Goal: Task Accomplishment & Management: Manage account settings

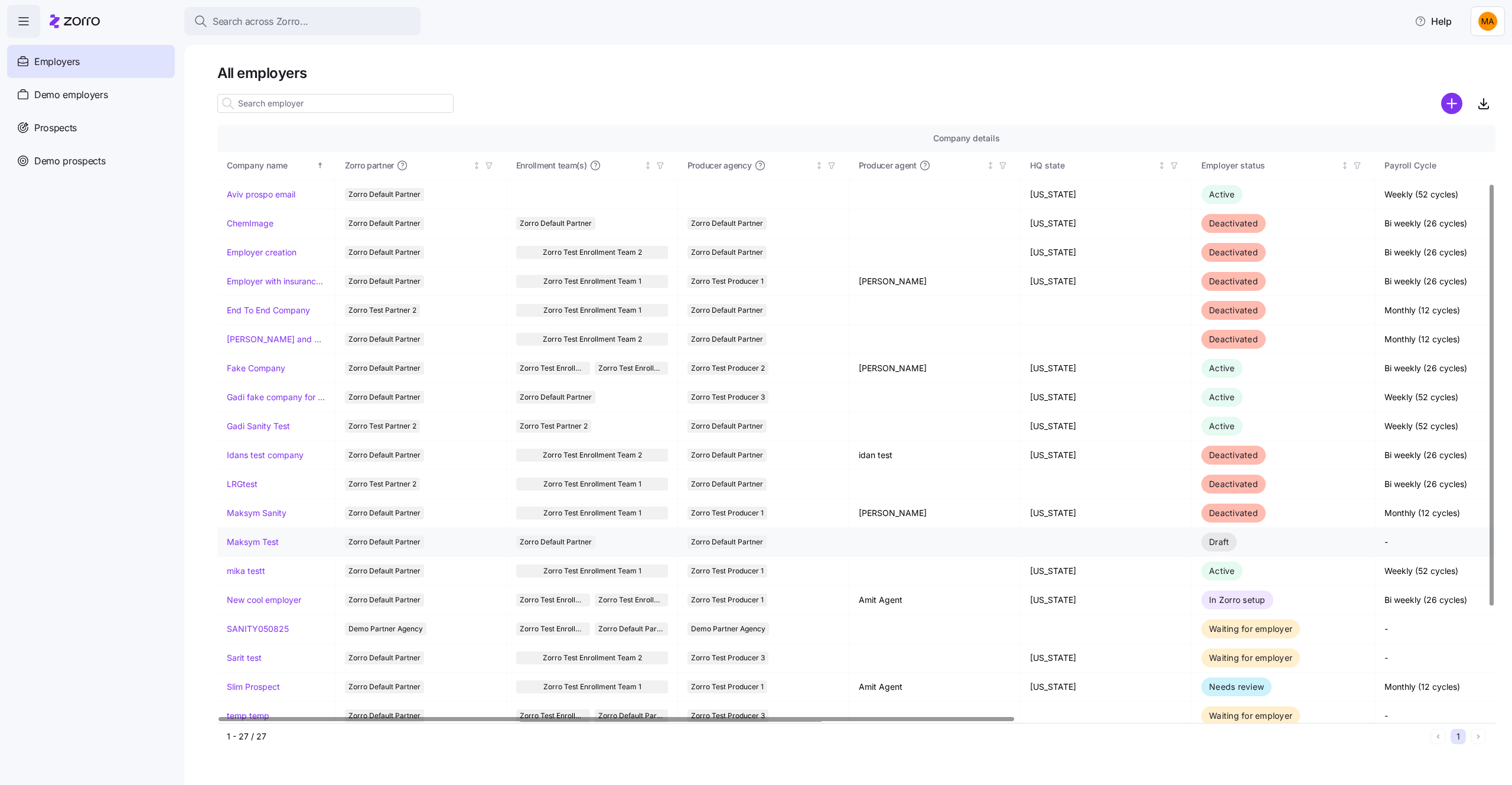
scroll to position [85, 0]
click at [248, 577] on link "mika testt" at bounding box center [246, 571] width 38 height 12
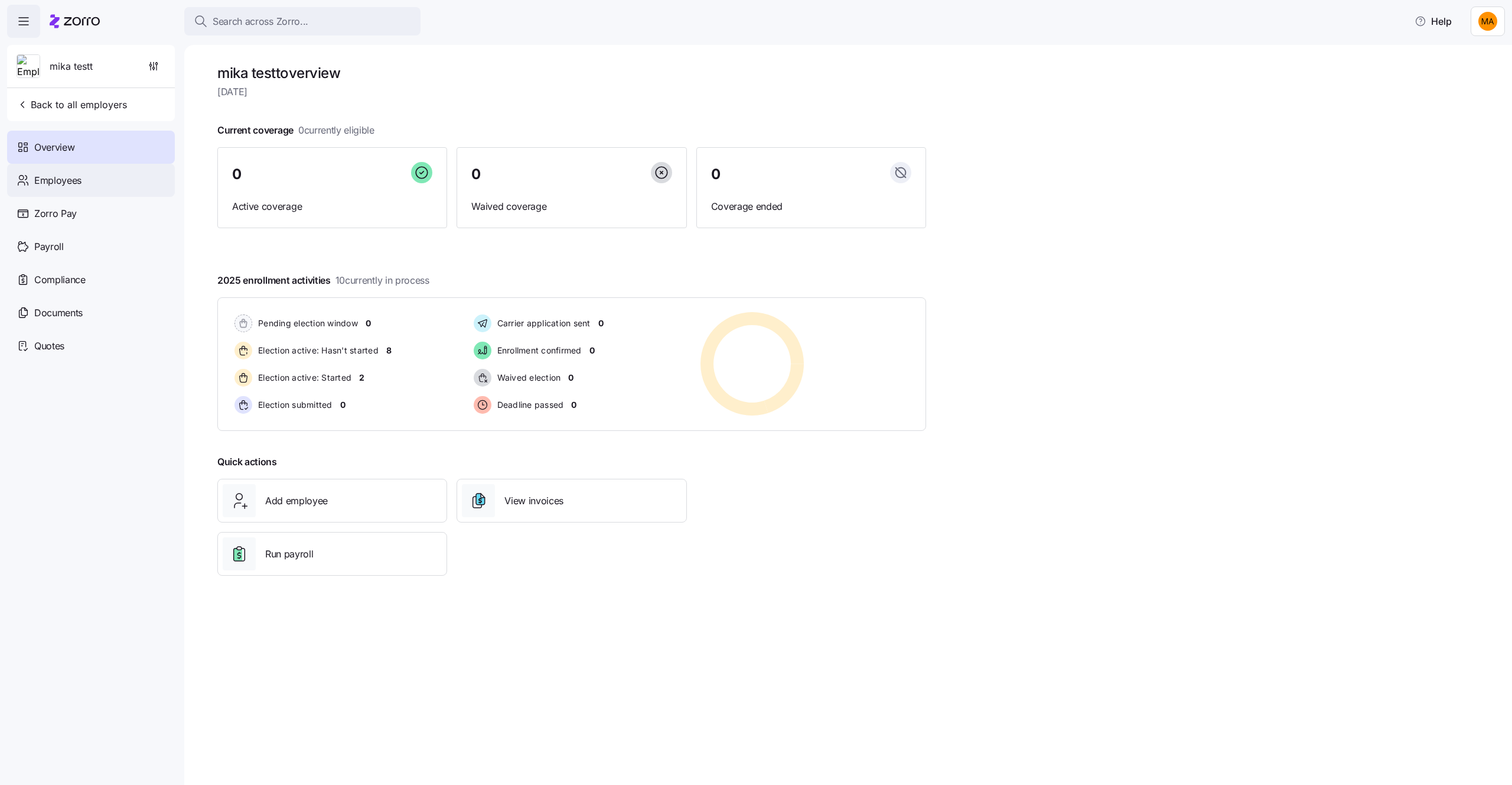
click at [105, 175] on div "Employees" at bounding box center [91, 180] width 168 height 33
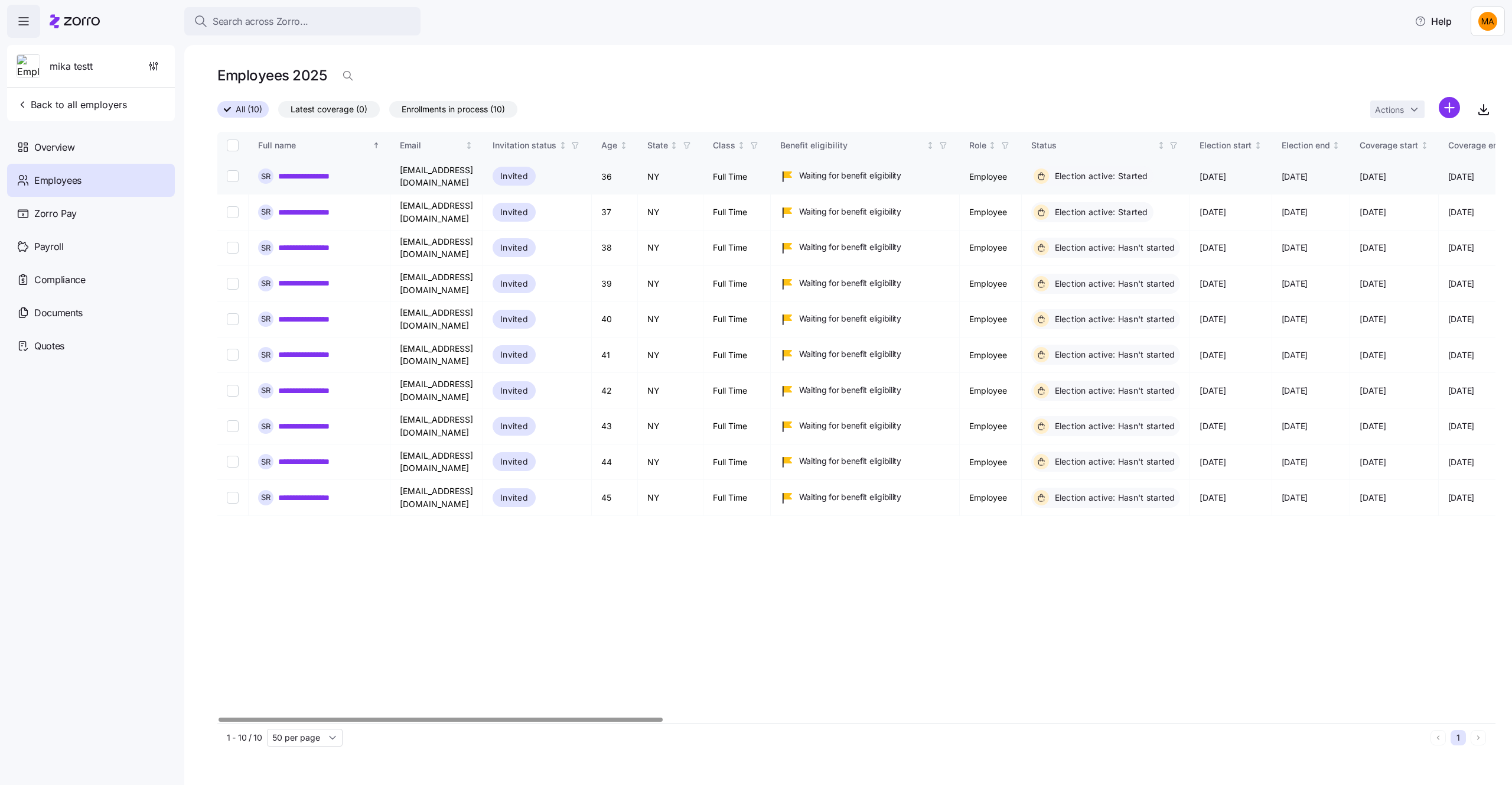
click at [235, 176] on input "Select record 1" at bounding box center [232, 176] width 12 height 12
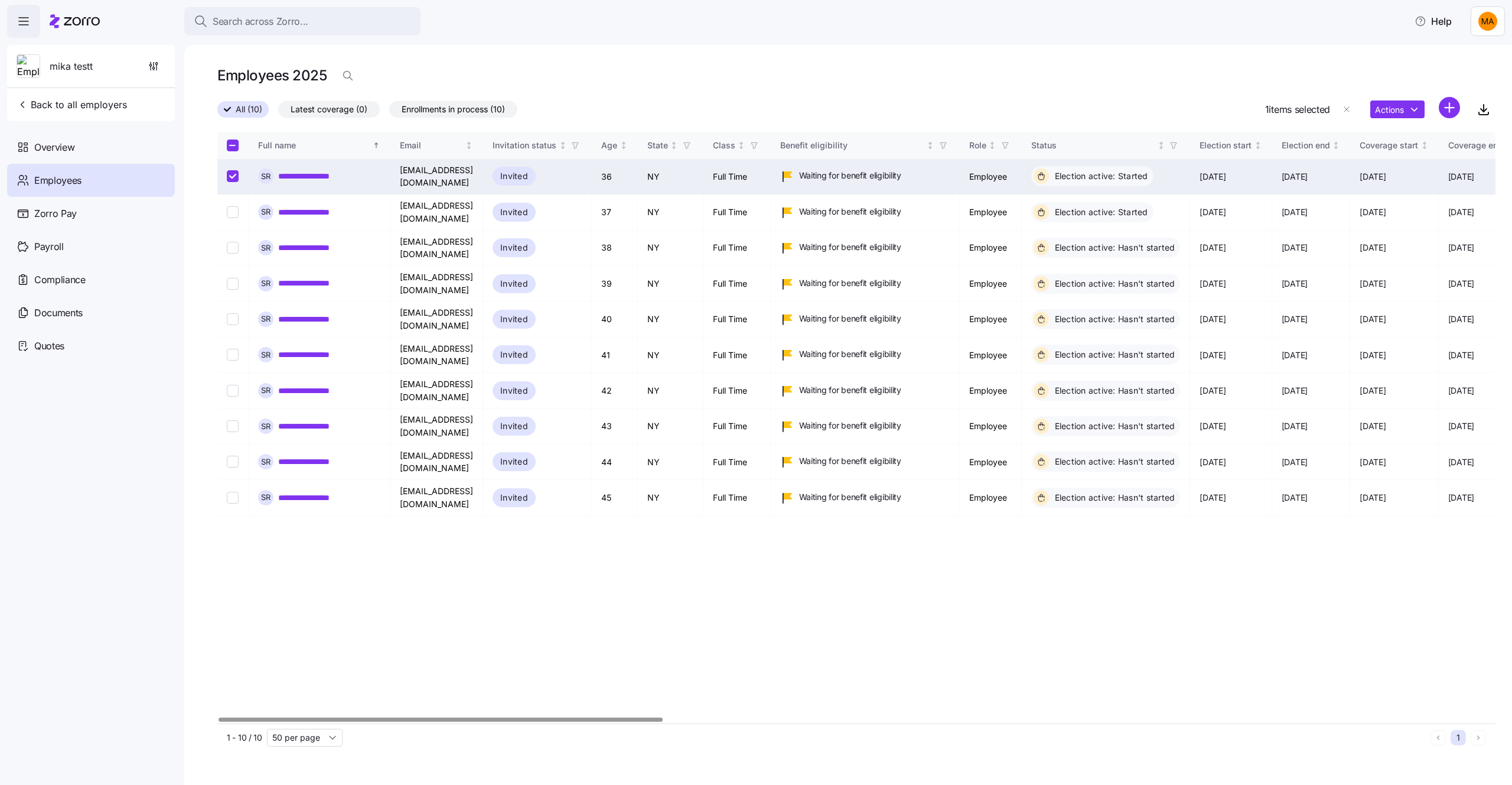
click at [1410, 99] on div "Actions" at bounding box center [1415, 110] width 90 height 26
click at [1410, 101] on html "**********" at bounding box center [756, 389] width 1512 height 778
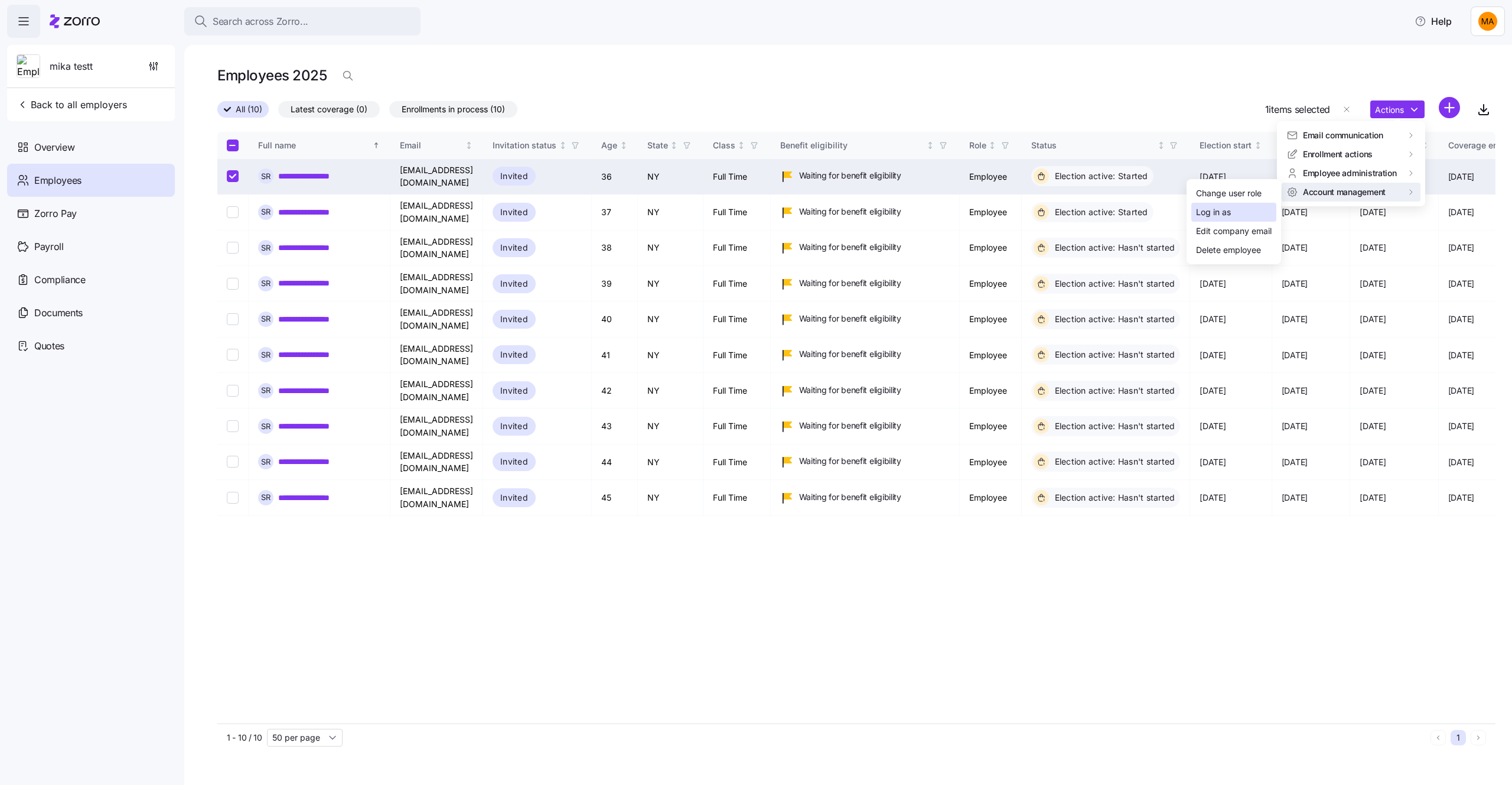
click at [1242, 212] on div "Log in as" at bounding box center [1234, 212] width 85 height 19
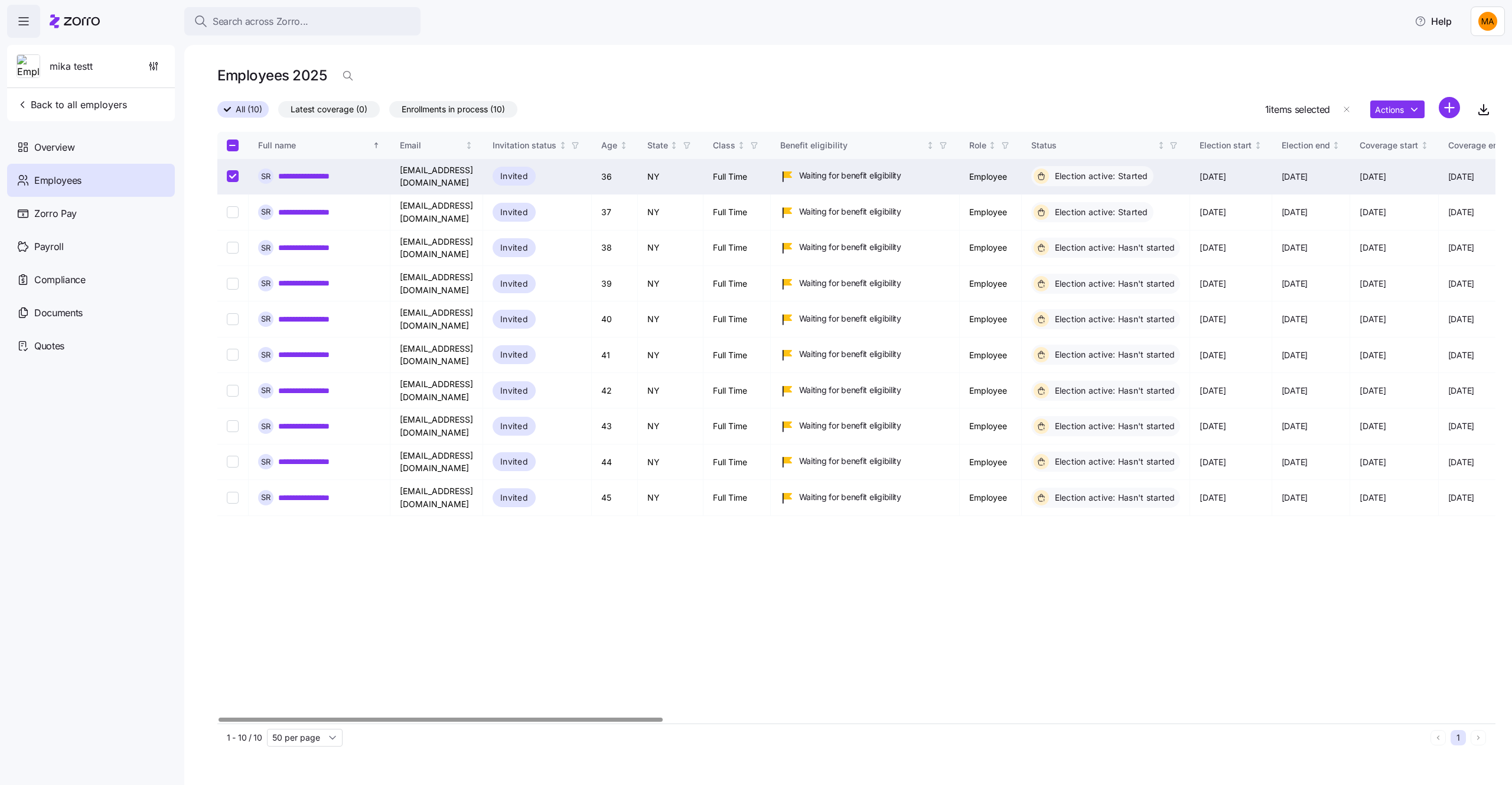
click at [1011, 653] on div "**********" at bounding box center [856, 428] width 1278 height 591
click at [1024, 585] on div "**********" at bounding box center [856, 428] width 1278 height 591
click at [228, 171] on input "Select record 1" at bounding box center [232, 176] width 12 height 12
checkbox input "false"
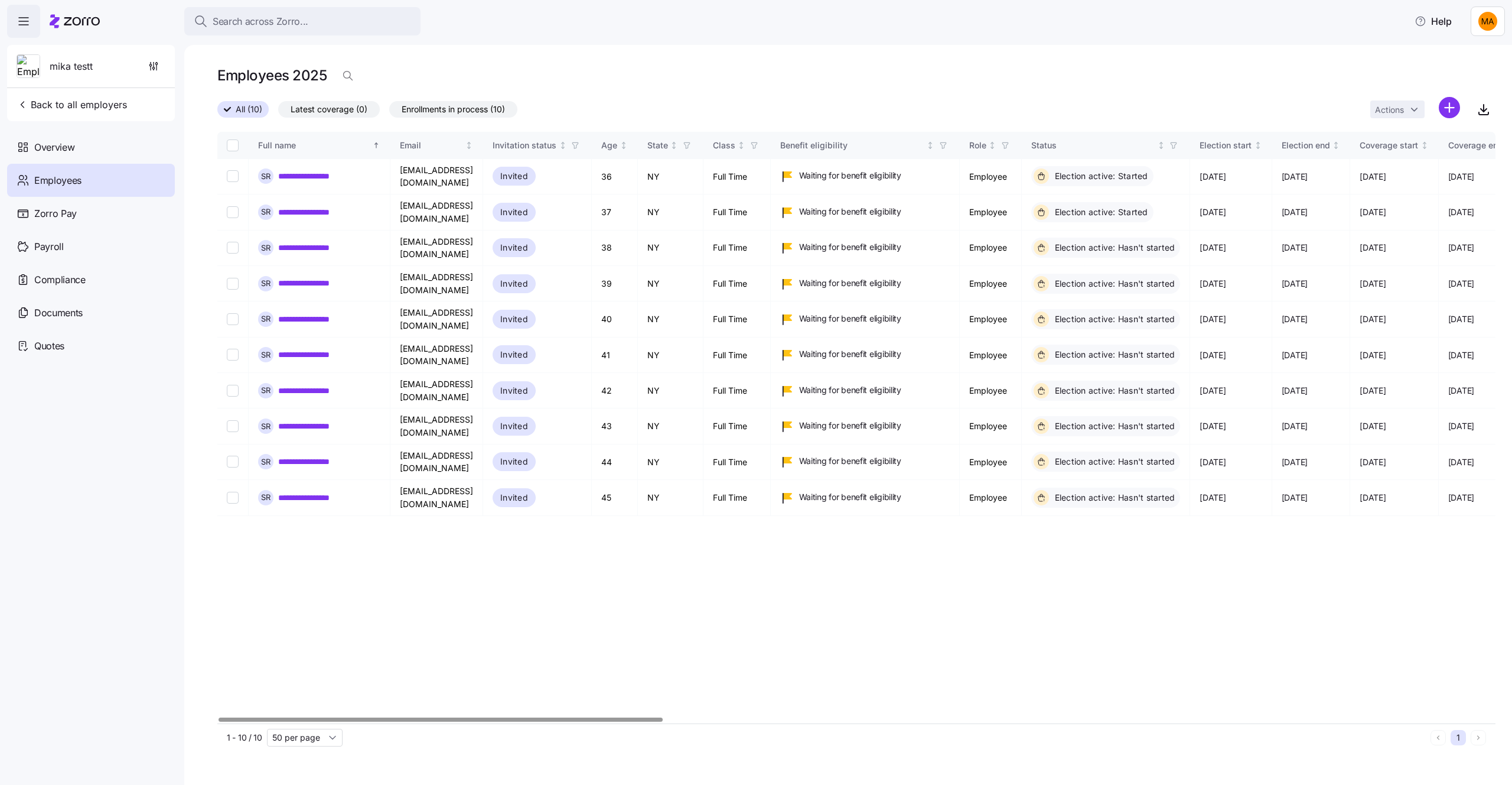
click at [234, 142] on input "Select all records" at bounding box center [232, 145] width 12 height 12
checkbox input "true"
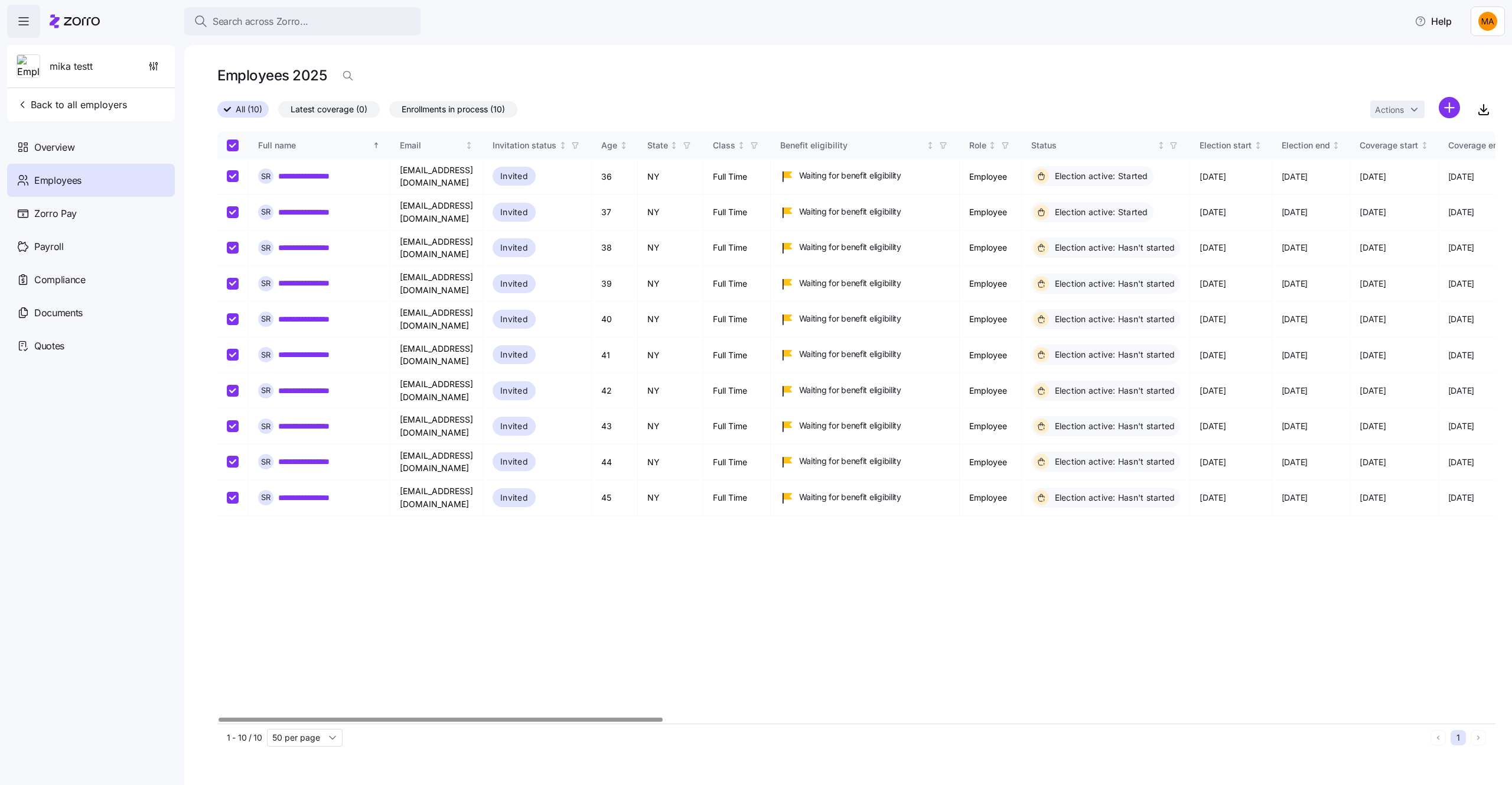
checkbox input "true"
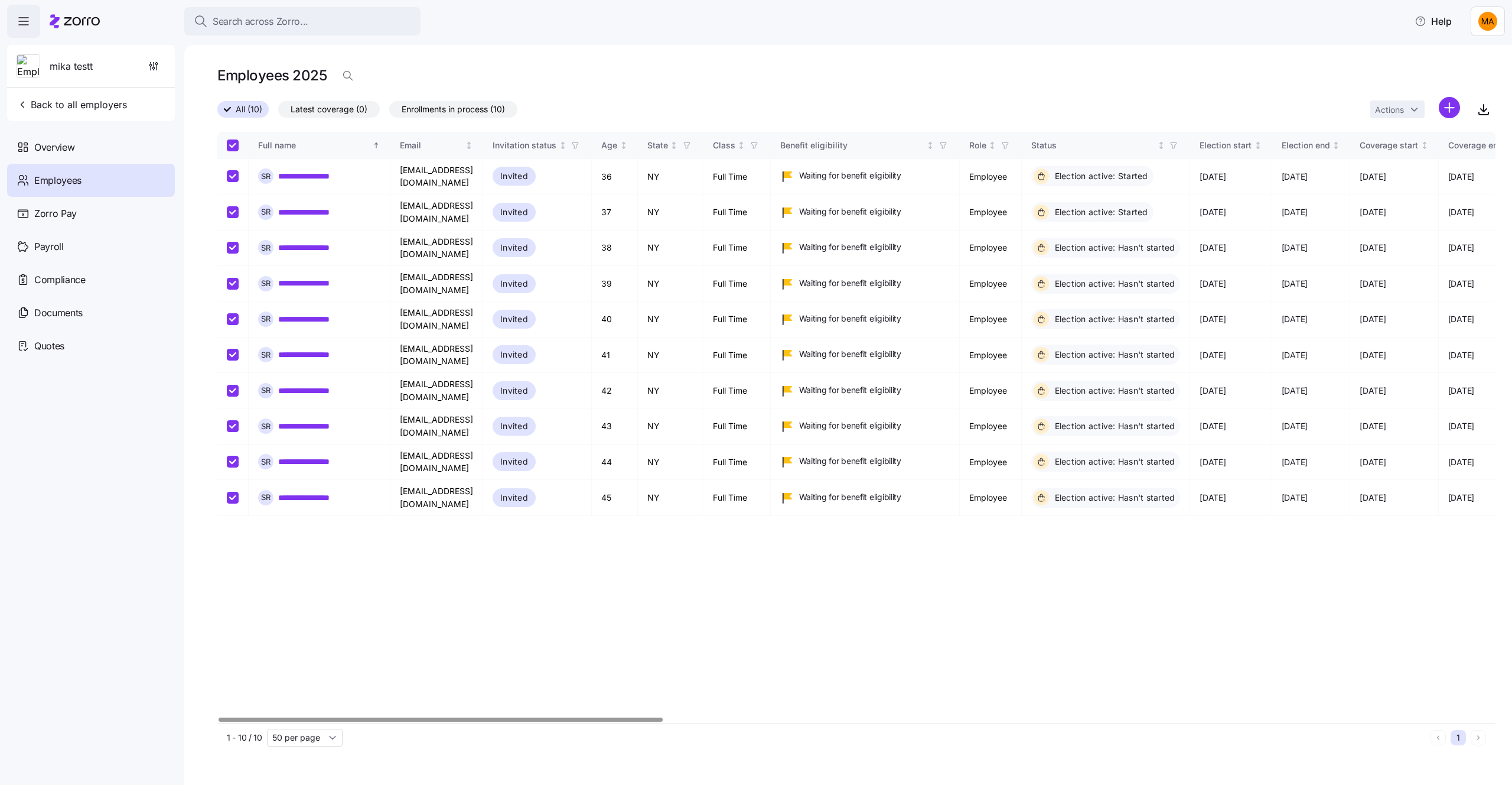
checkbox input "true"
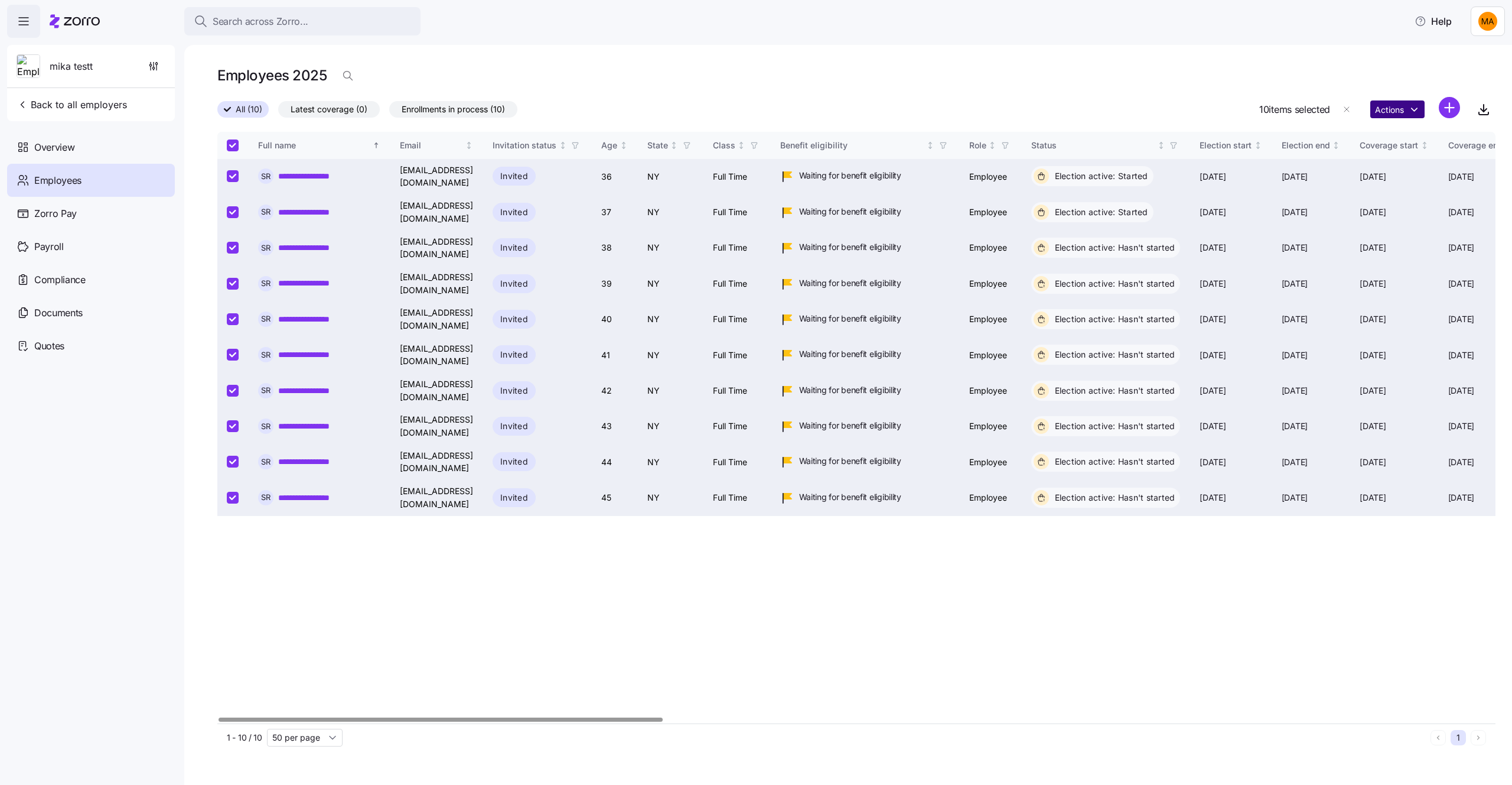
click at [1419, 108] on html "**********" at bounding box center [756, 389] width 1512 height 778
click at [1458, 214] on div "Delete employees" at bounding box center [1464, 212] width 69 height 13
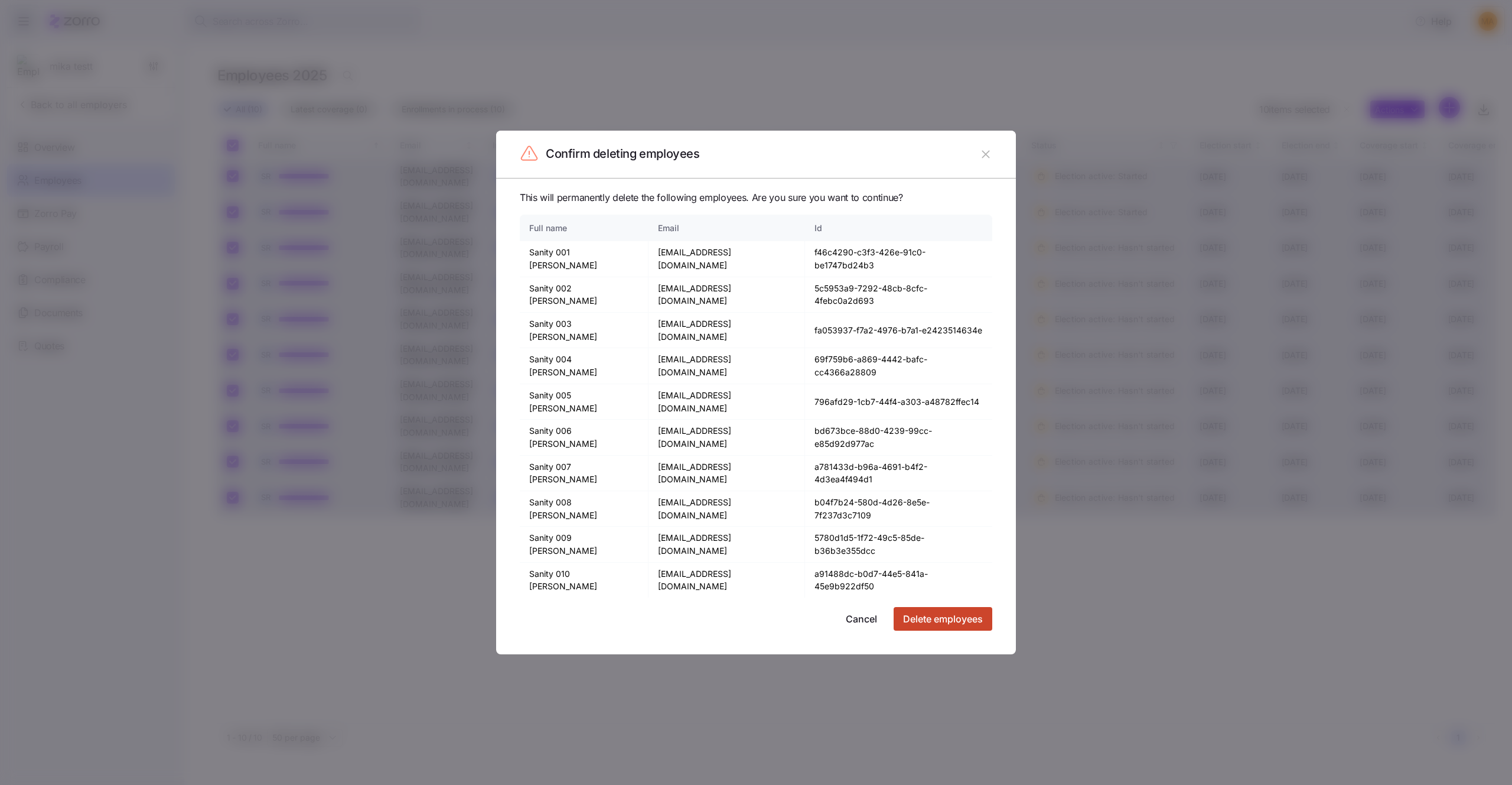
click at [934, 612] on span "Delete employees" at bounding box center [943, 618] width 80 height 14
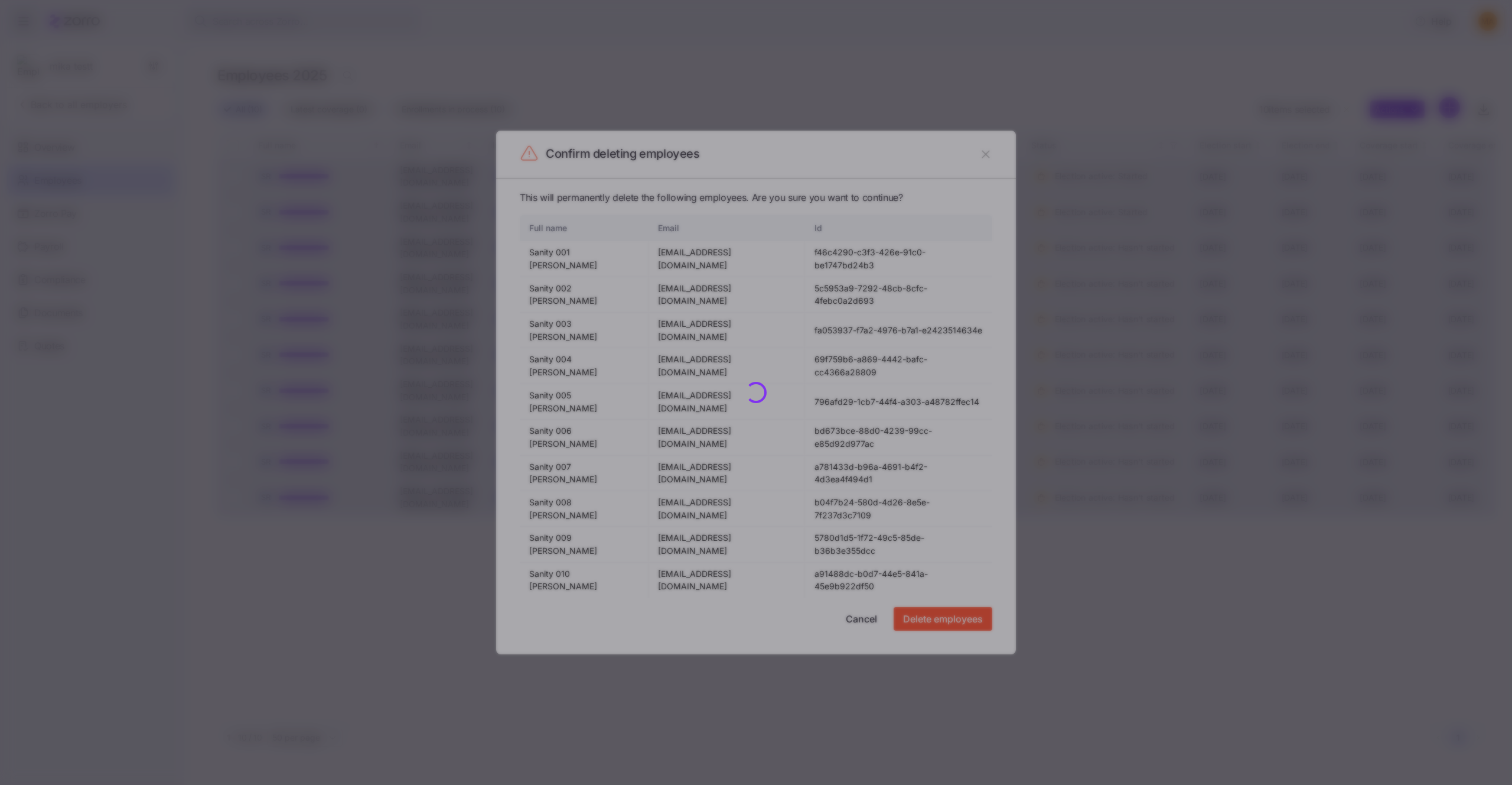
checkbox input "false"
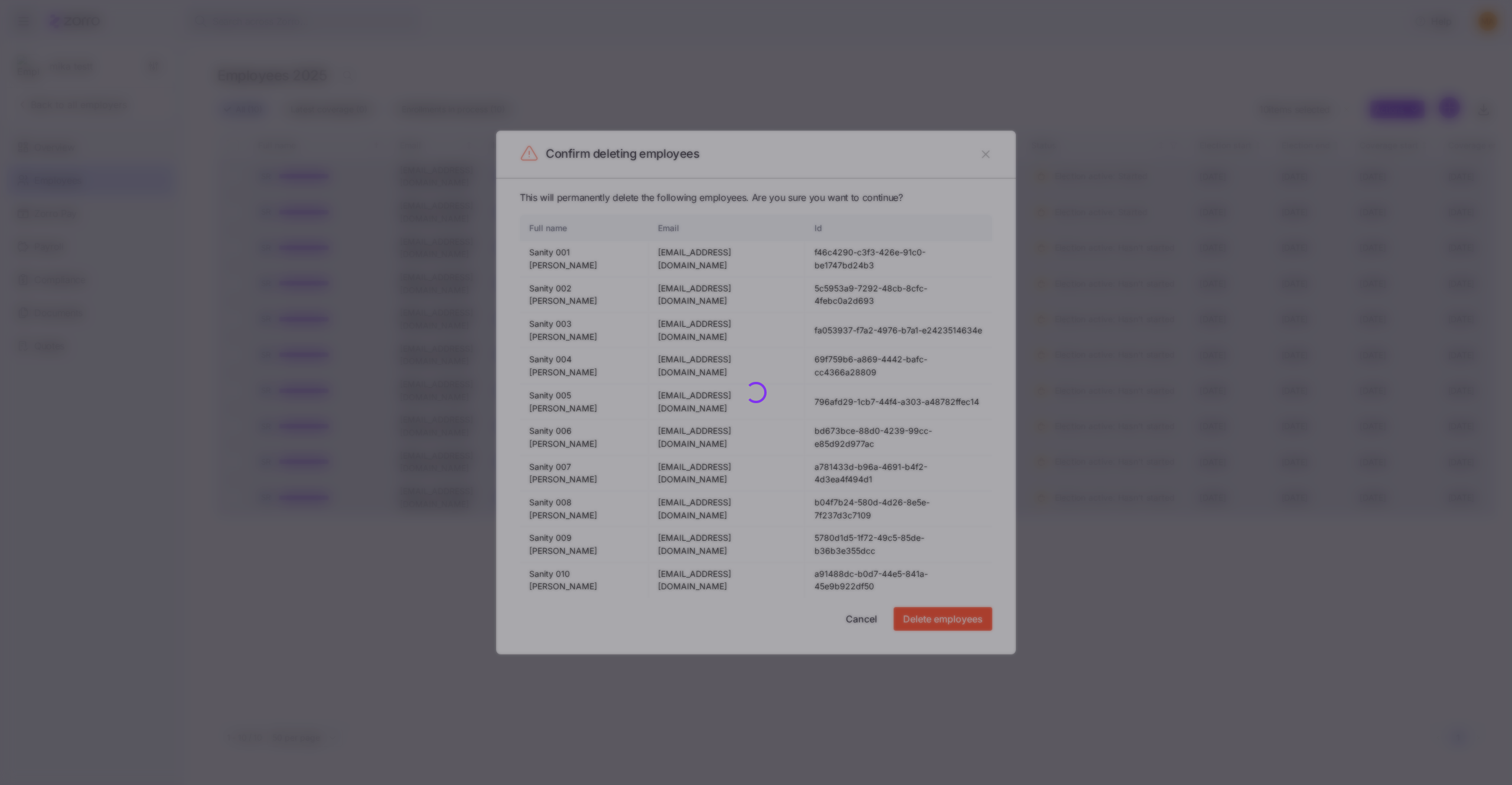
checkbox input "false"
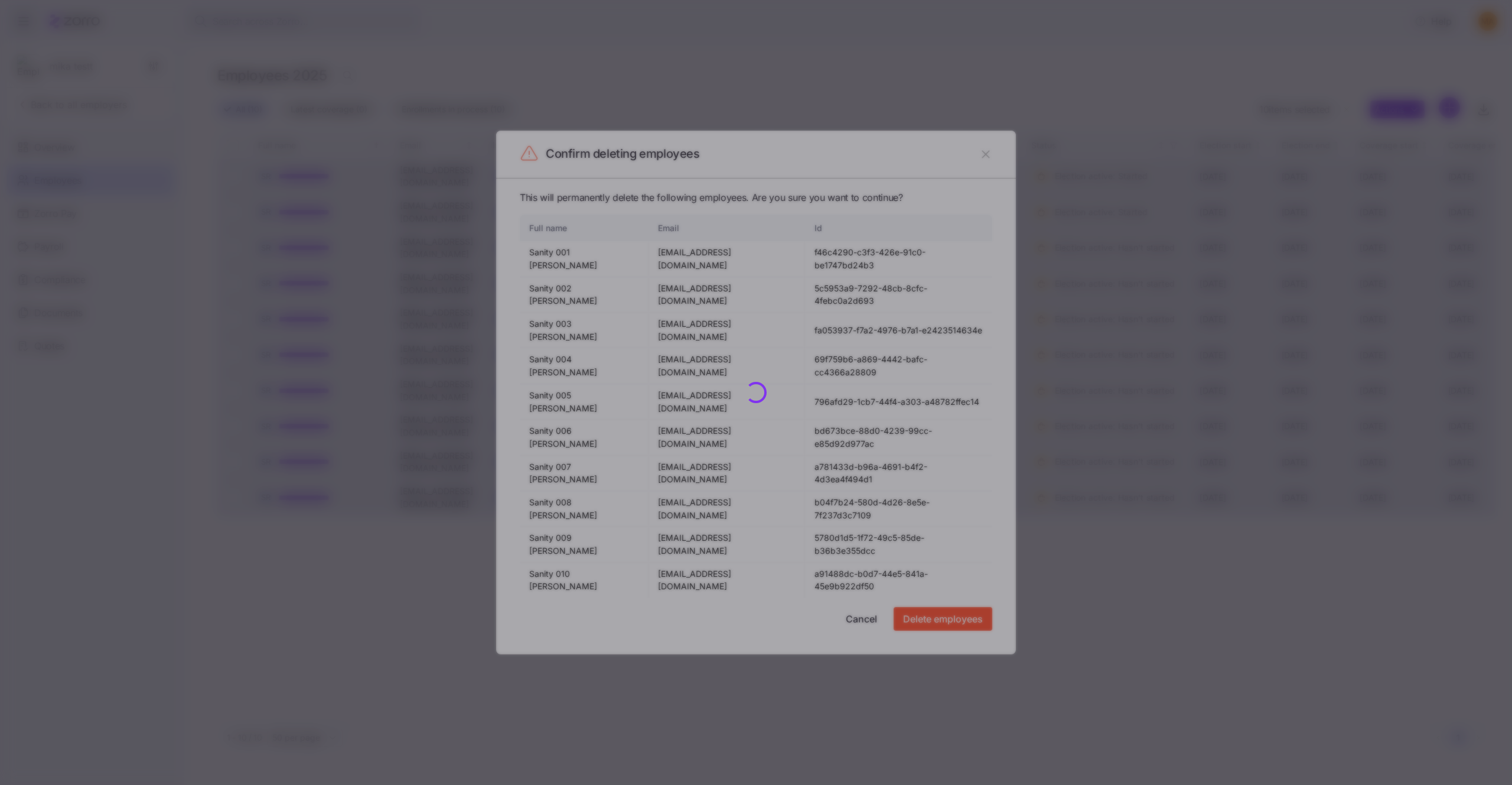
checkbox input "false"
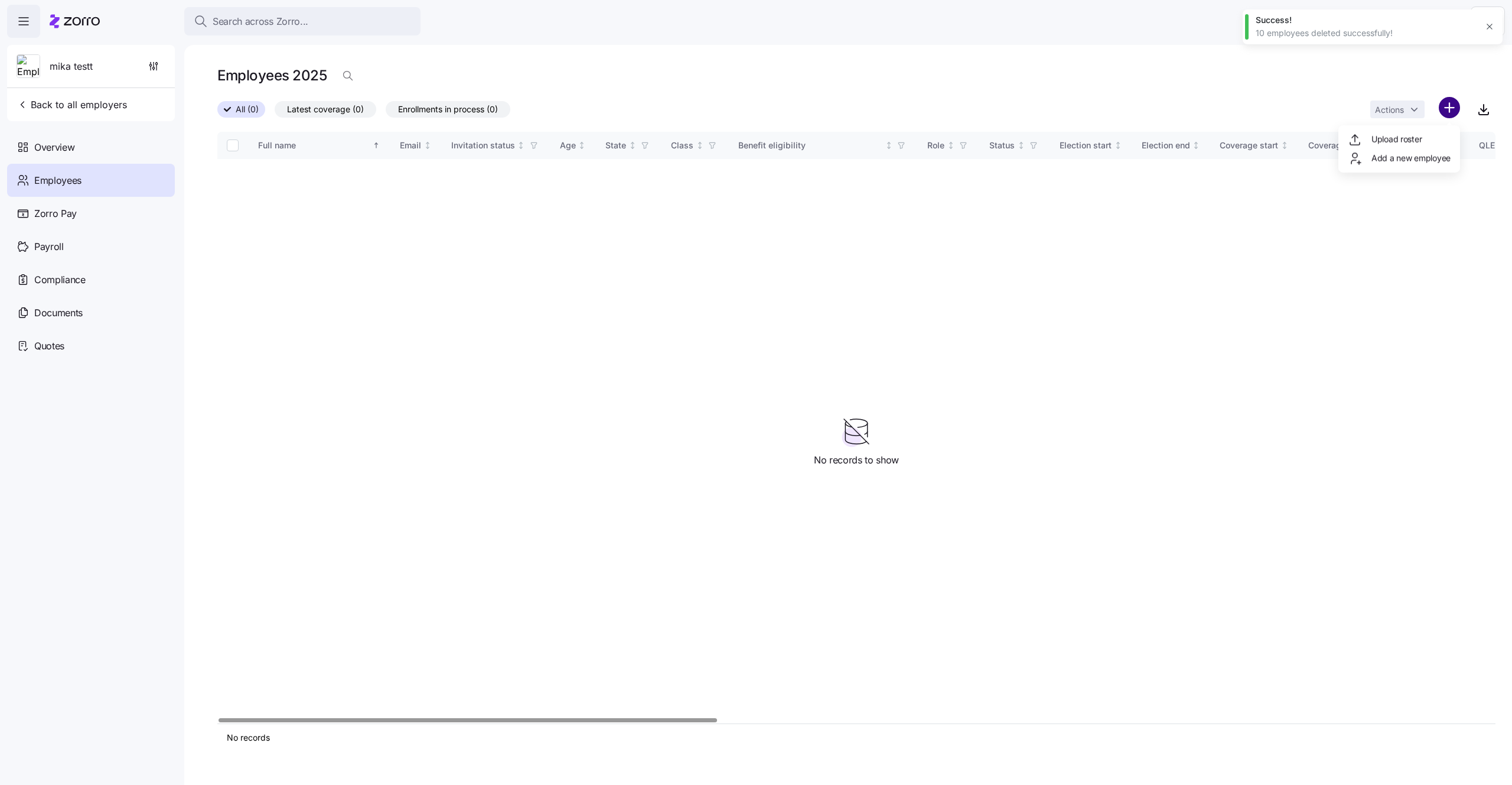
click at [1450, 108] on html "Search across Zorro... Help mika testt Back to all employers Overview Employees…" at bounding box center [756, 389] width 1512 height 778
click at [1399, 141] on span "Upload roster" at bounding box center [1396, 139] width 50 height 12
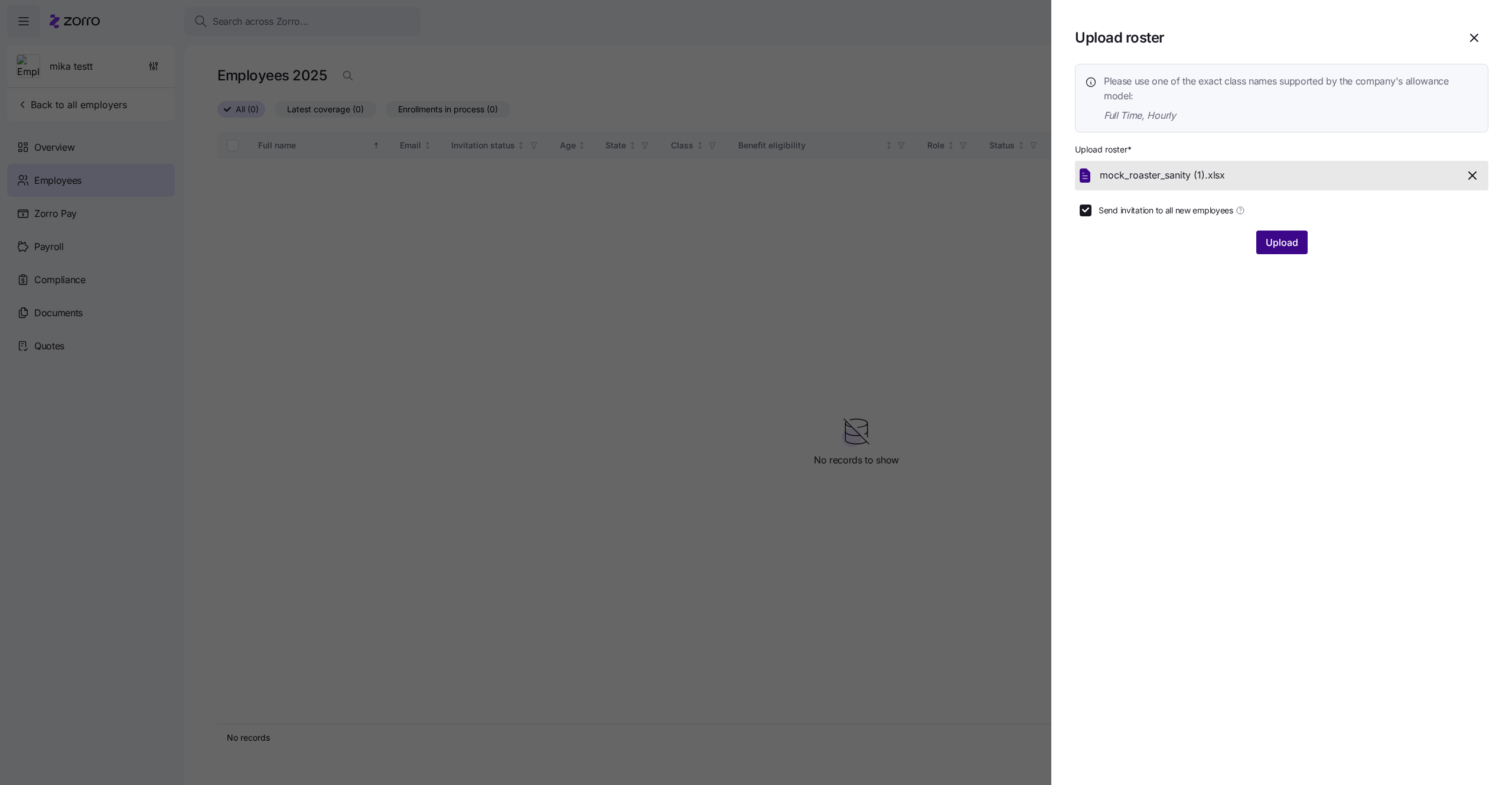
click at [1263, 251] on button "Upload" at bounding box center [1281, 242] width 51 height 24
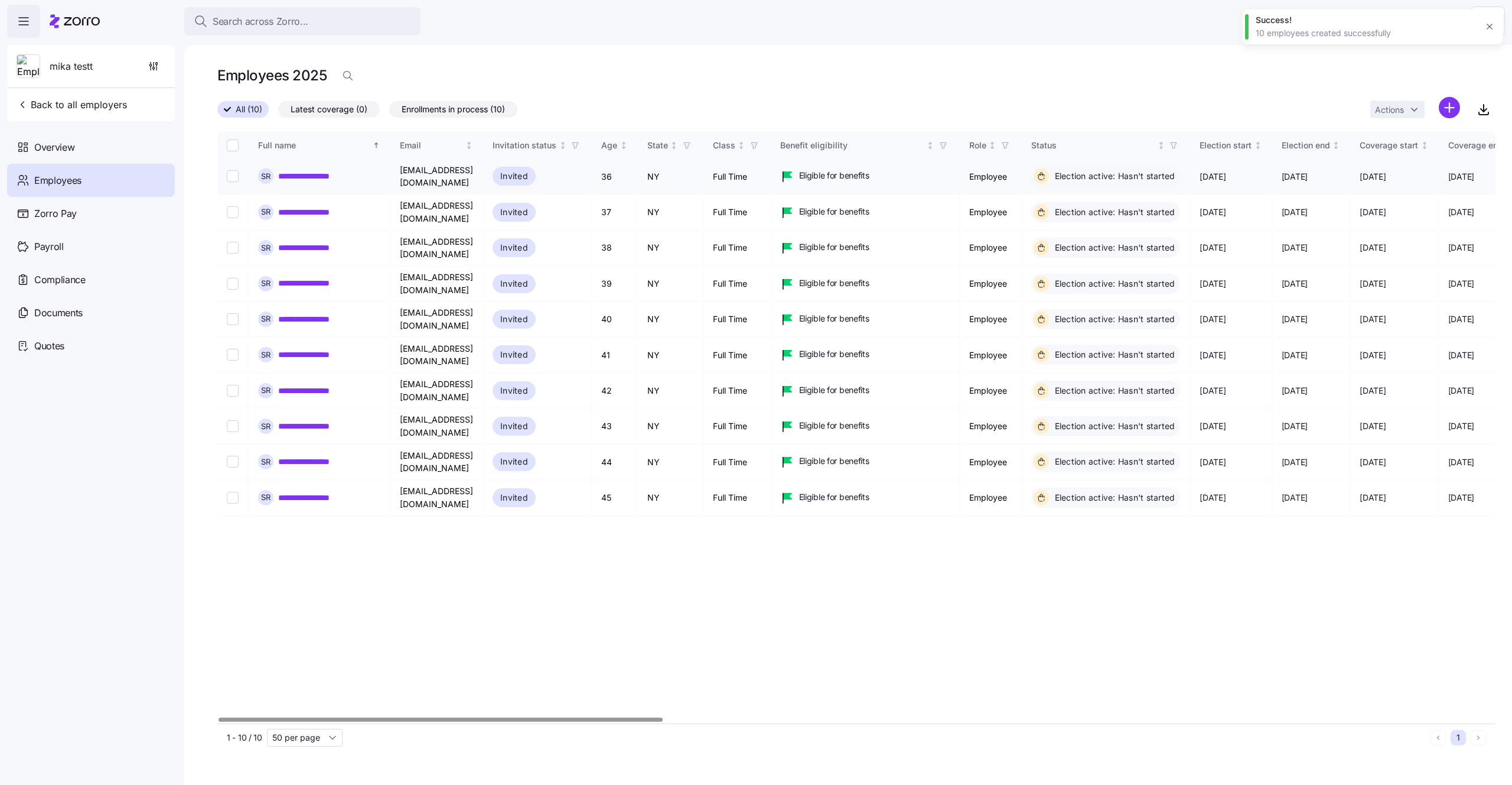
click at [234, 170] on input "Select record 1" at bounding box center [232, 176] width 12 height 12
checkbox input "true"
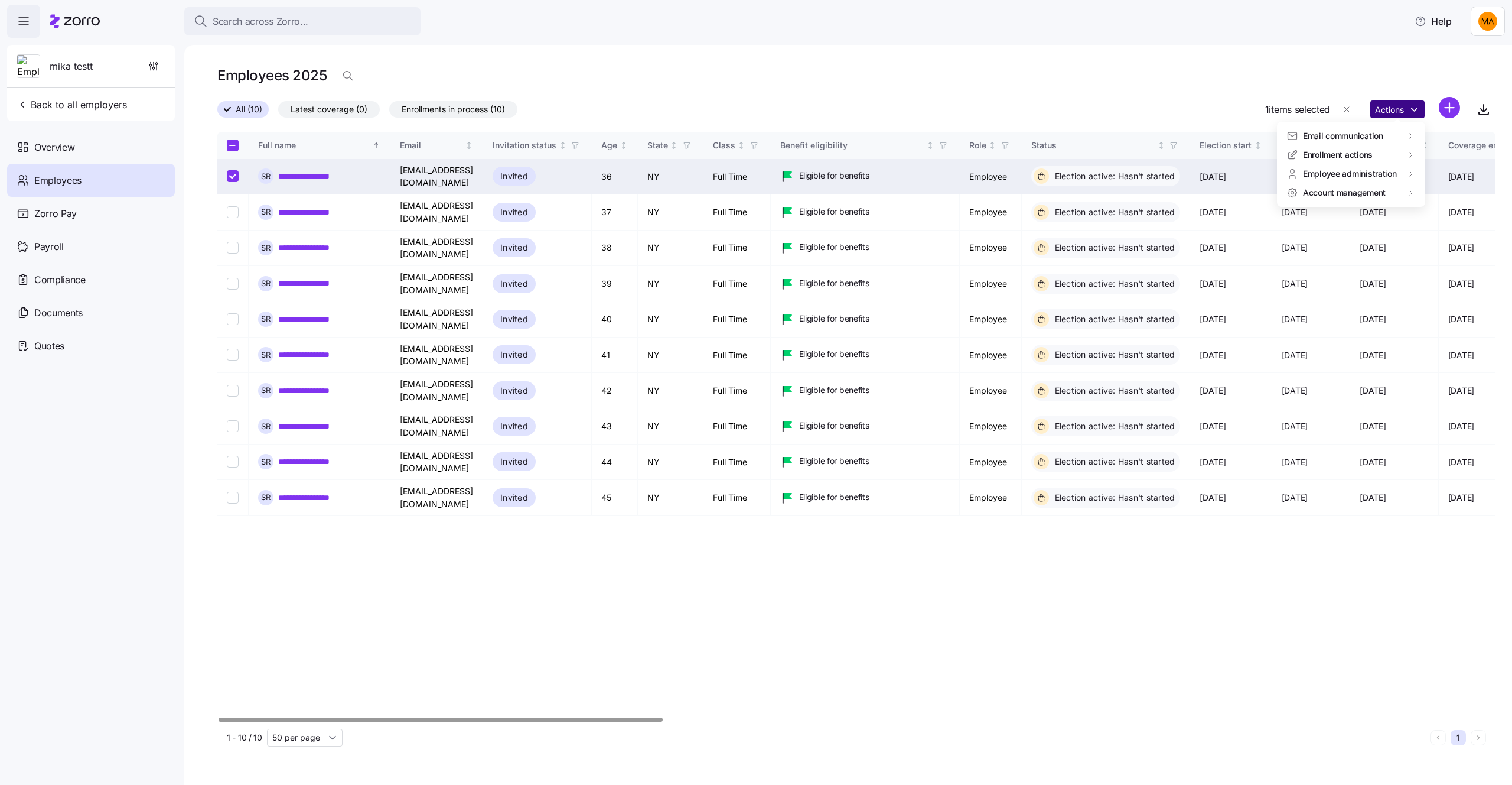
click at [1409, 110] on html "**********" at bounding box center [756, 389] width 1512 height 778
click at [1233, 206] on div "Log in as" at bounding box center [1234, 212] width 85 height 19
click at [104, 110] on span "Back to all employers" at bounding box center [72, 104] width 111 height 14
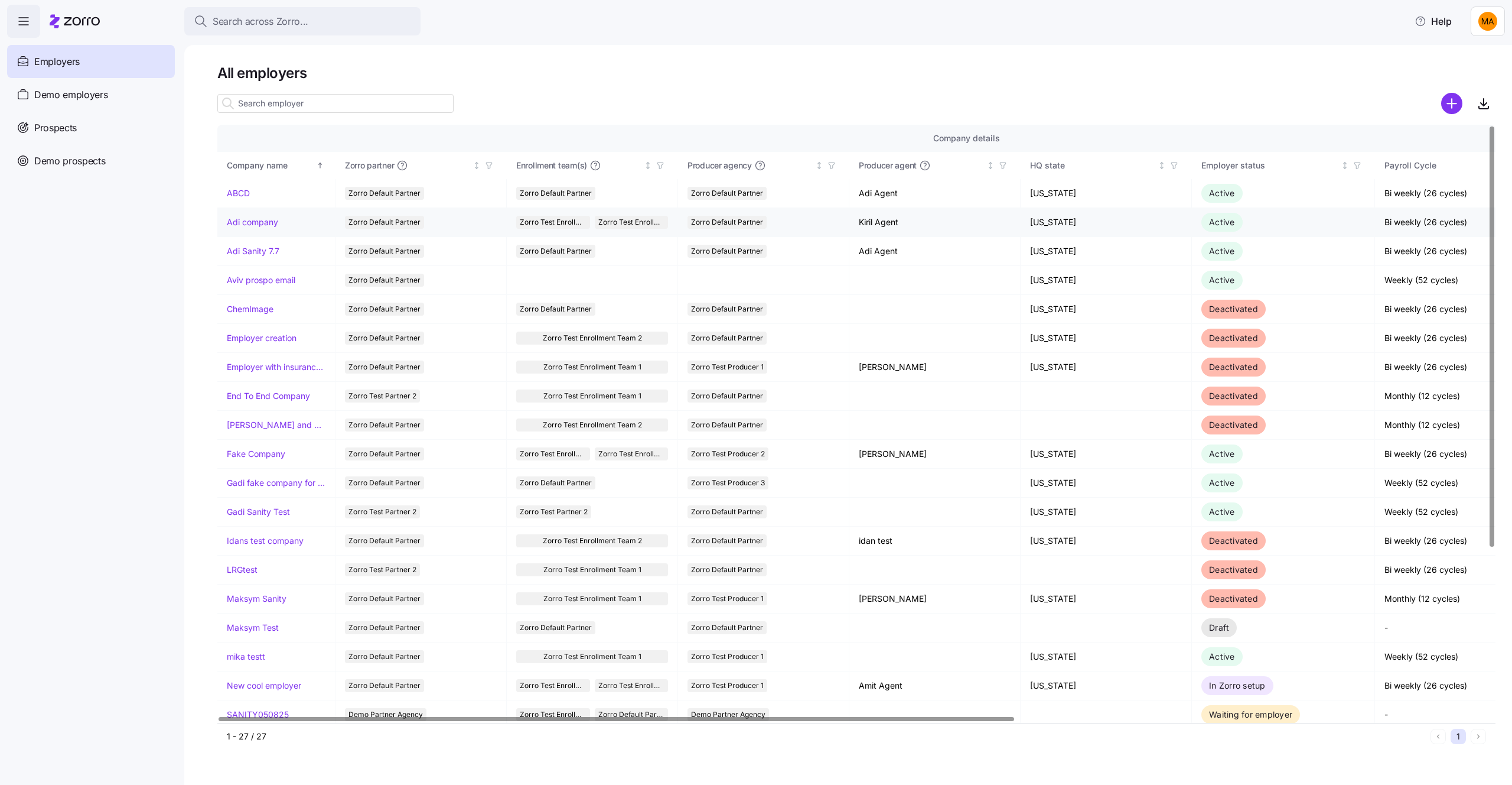
click at [255, 218] on link "Adi company" at bounding box center [252, 222] width 51 height 12
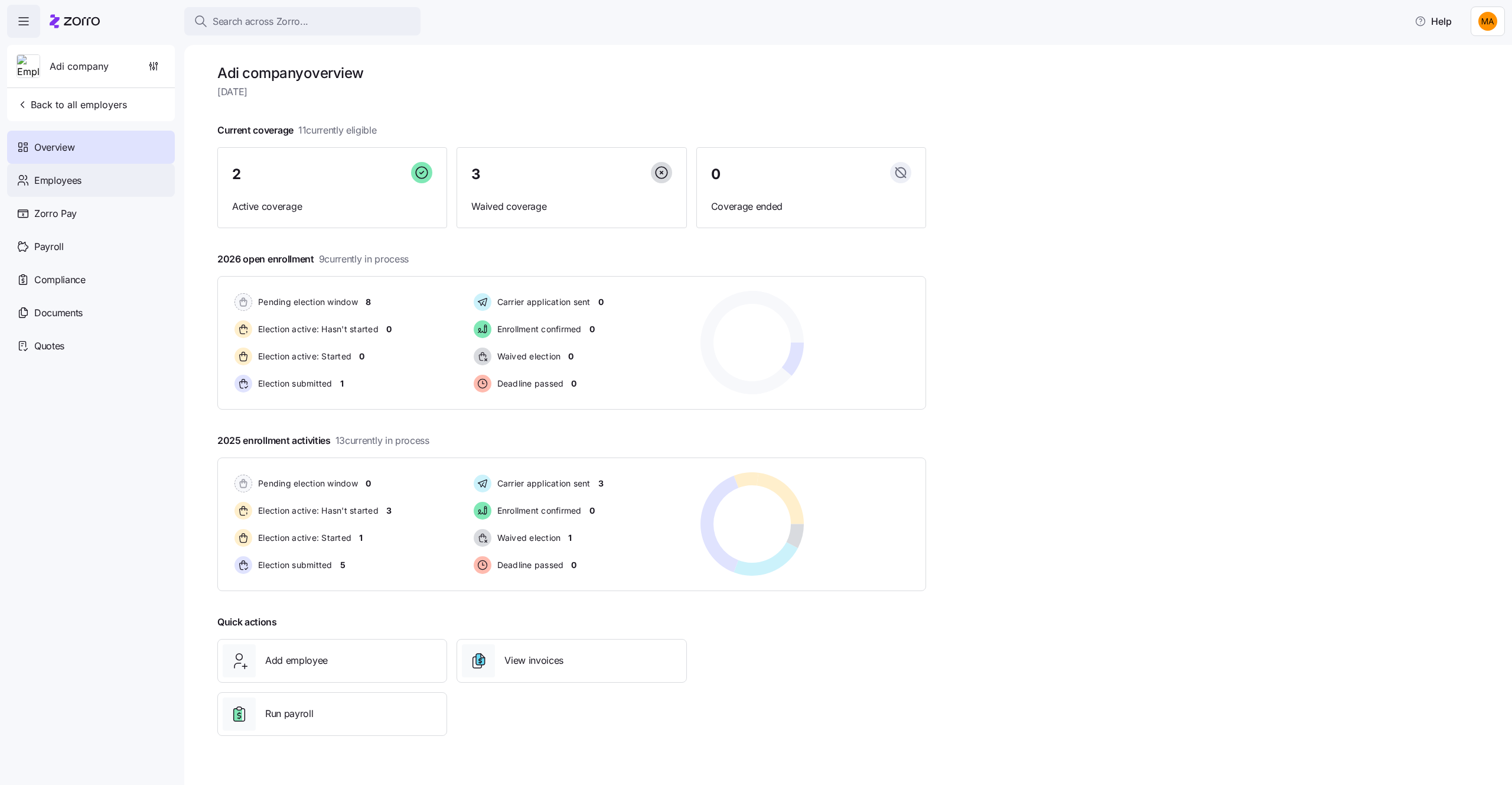
click at [97, 177] on div "Employees" at bounding box center [91, 180] width 168 height 33
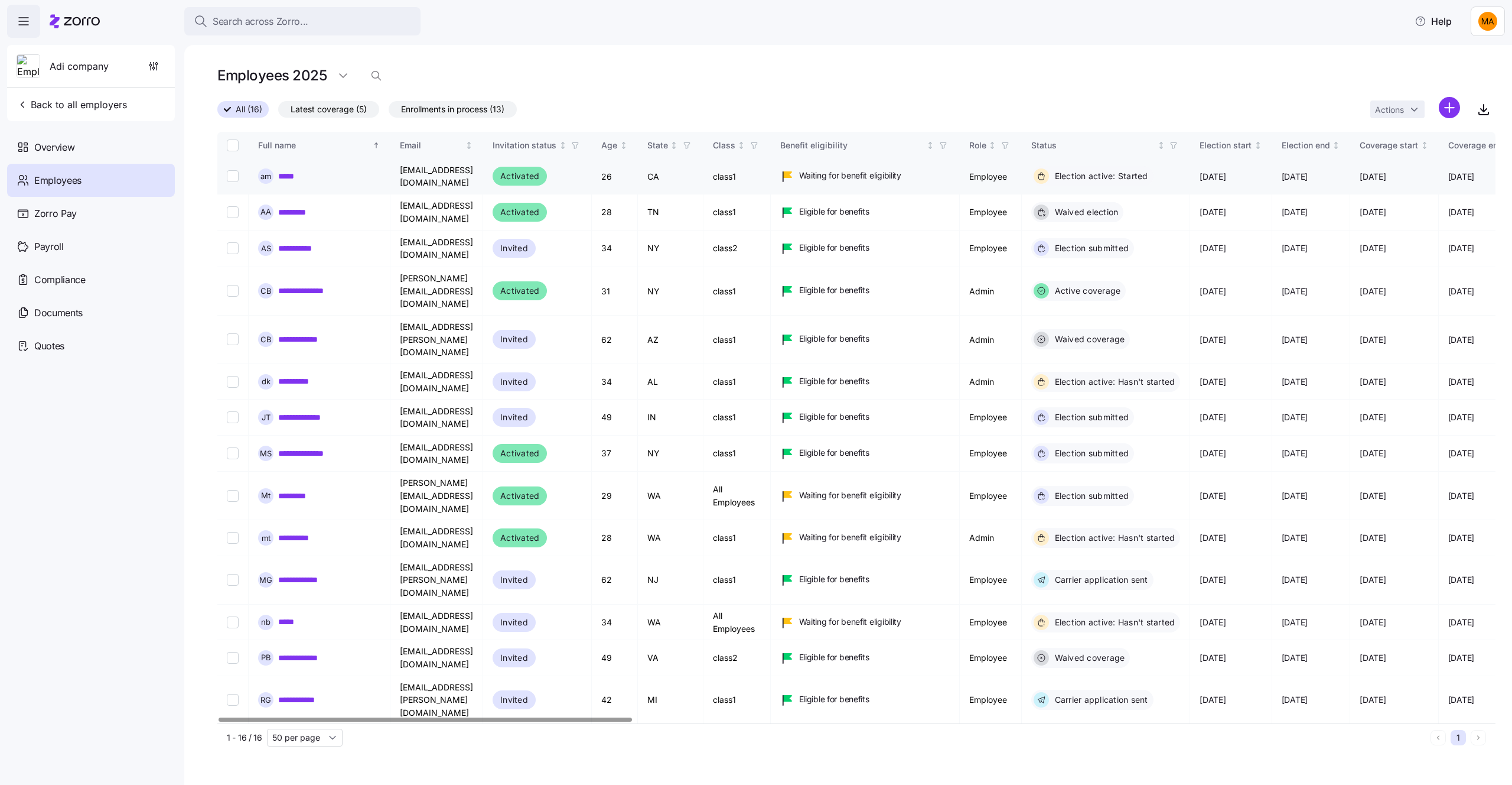
click at [234, 173] on input "Select record 1" at bounding box center [232, 176] width 12 height 12
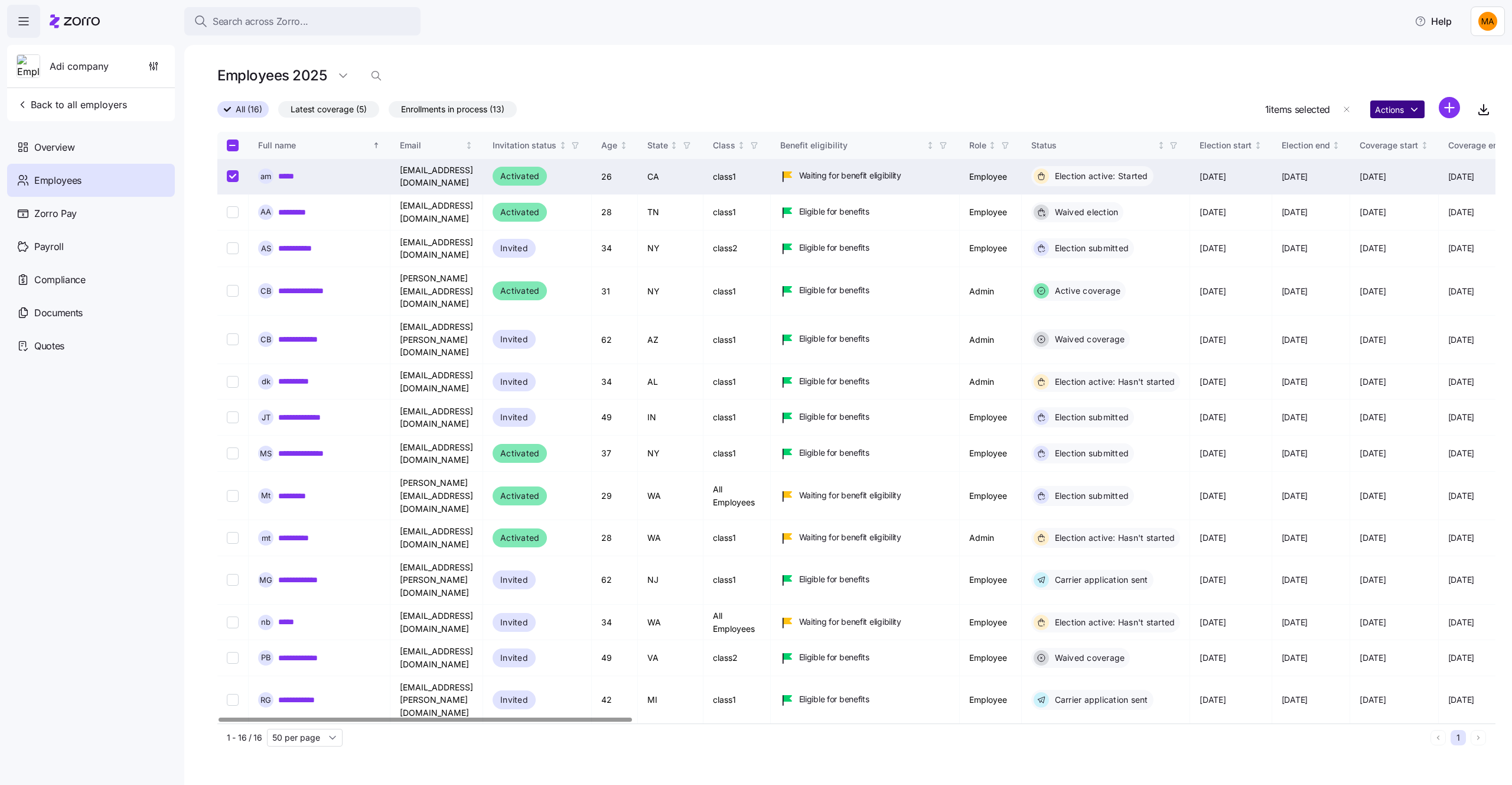
click at [1396, 103] on html "Search across Zorro... Help Adi company Back to all employers Overview Employee…" at bounding box center [756, 389] width 1512 height 778
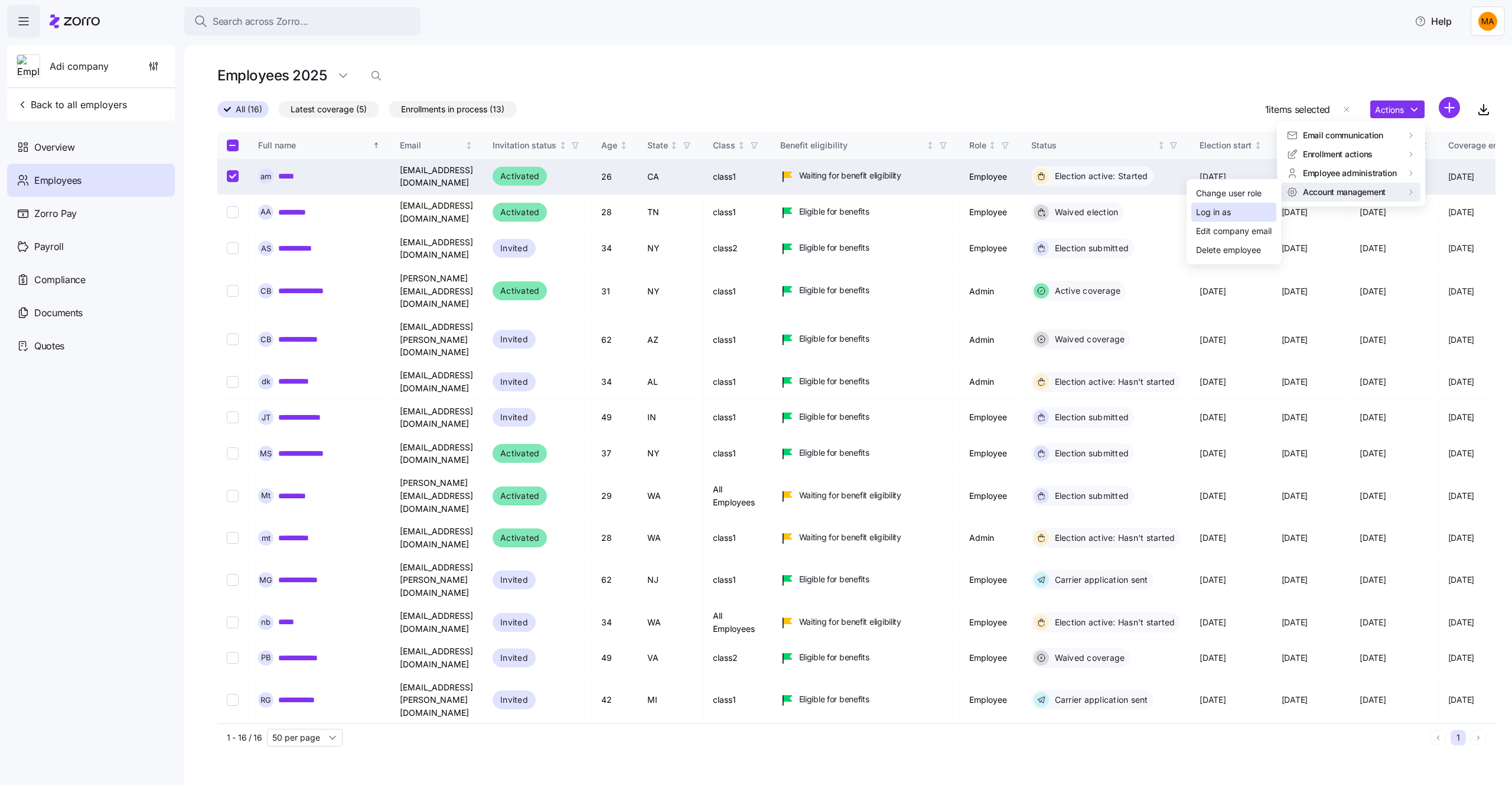
click at [1221, 216] on div "Log in as" at bounding box center [1213, 212] width 35 height 13
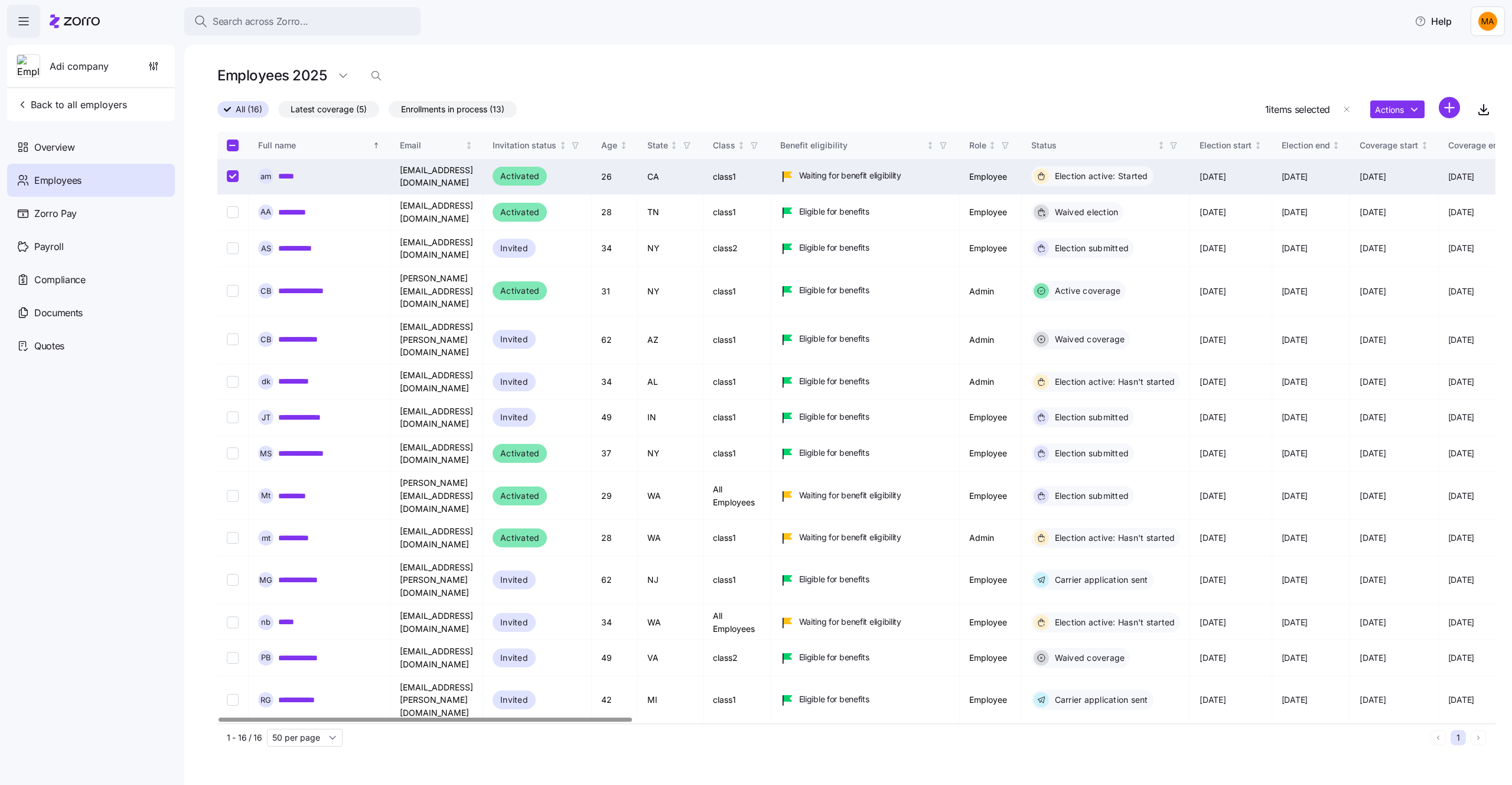
click at [236, 178] on input "Select record 1" at bounding box center [232, 176] width 12 height 12
checkbox input "false"
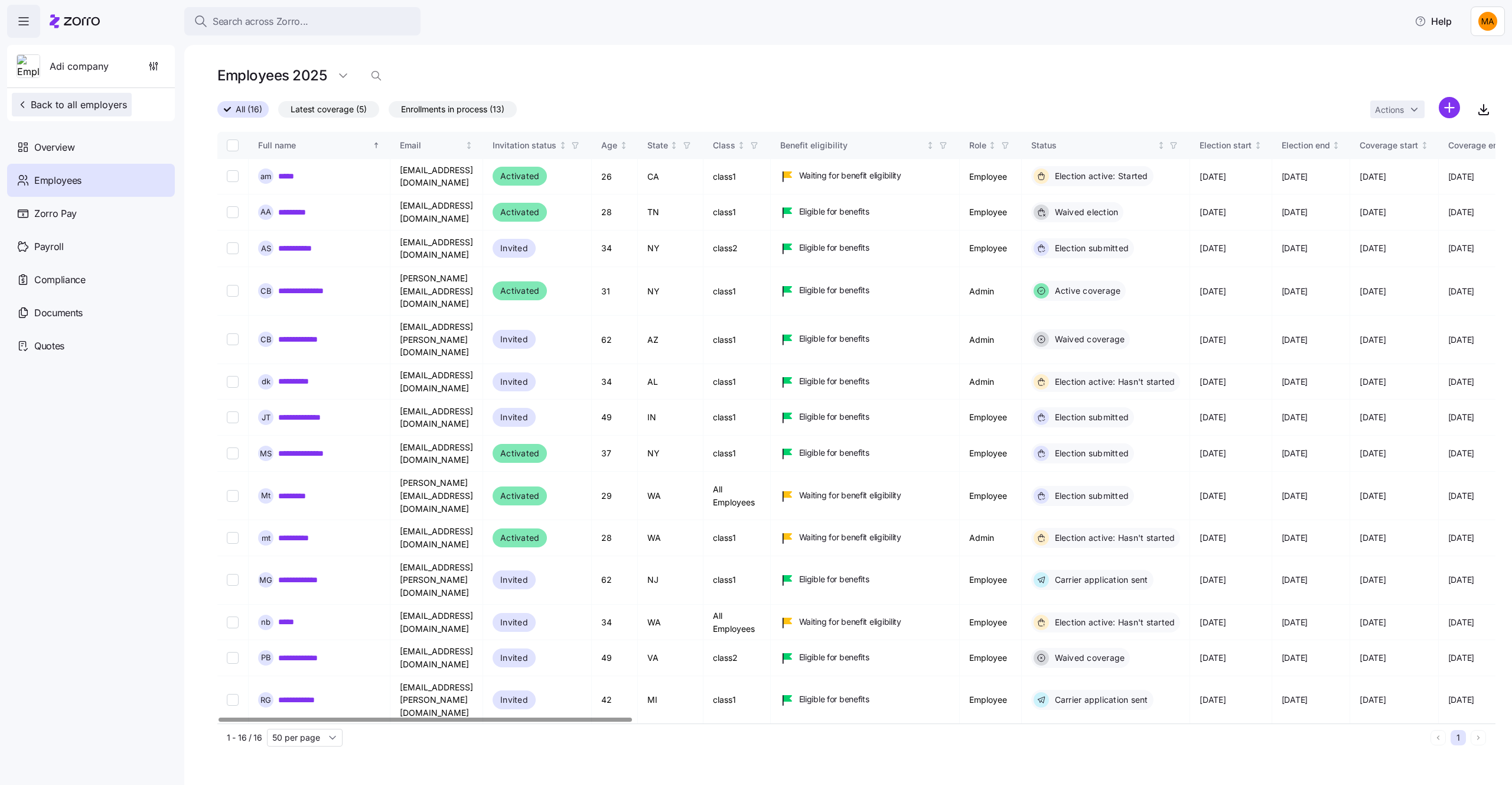
click at [88, 111] on span "Back to all employers" at bounding box center [72, 104] width 111 height 14
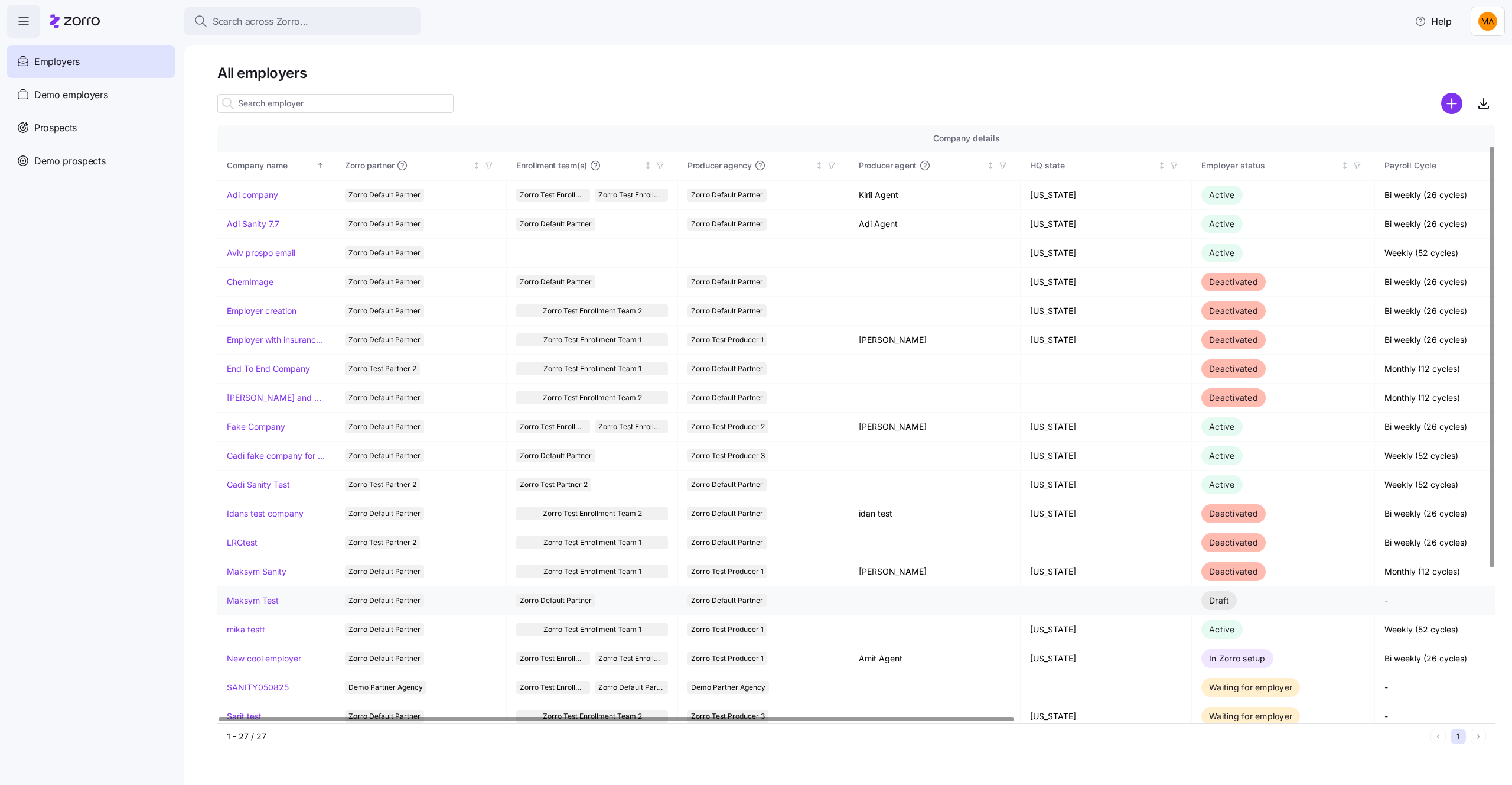
scroll to position [29, 0]
click at [249, 633] on link "mika testt" at bounding box center [246, 627] width 38 height 12
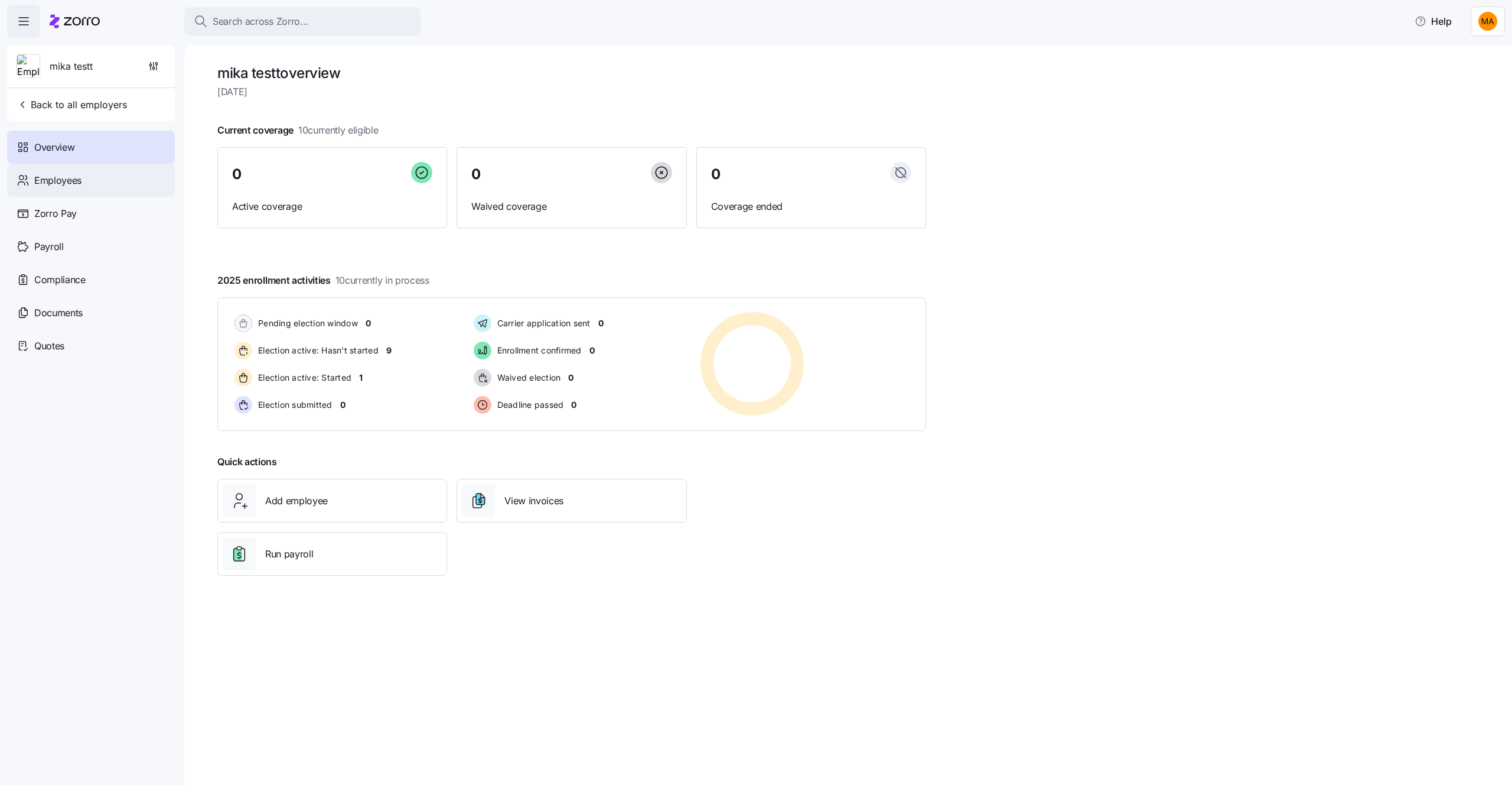
click at [96, 181] on div "Employees" at bounding box center [91, 180] width 168 height 33
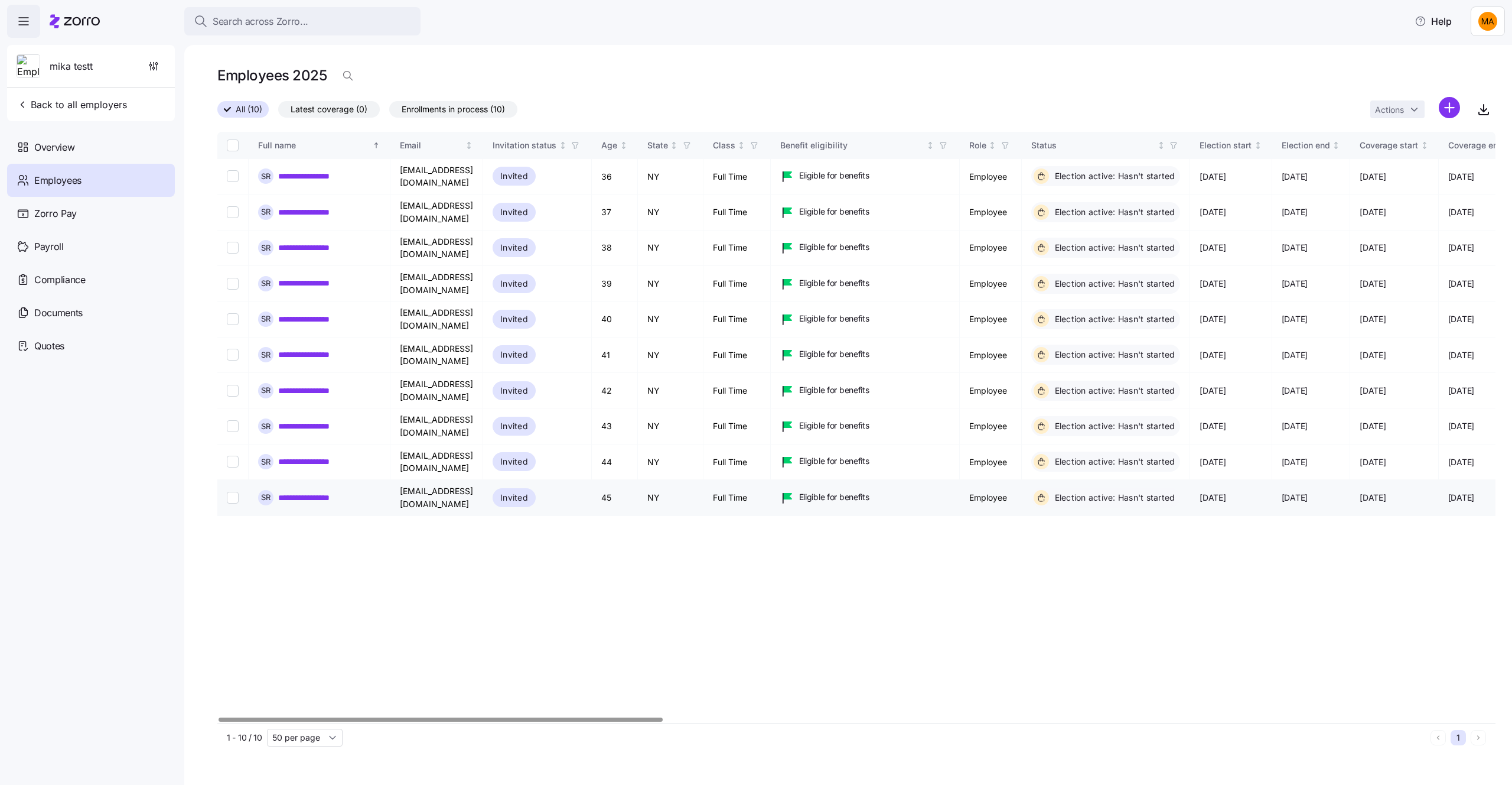
click at [235, 492] on input "Select record 10" at bounding box center [232, 497] width 12 height 12
checkbox input "true"
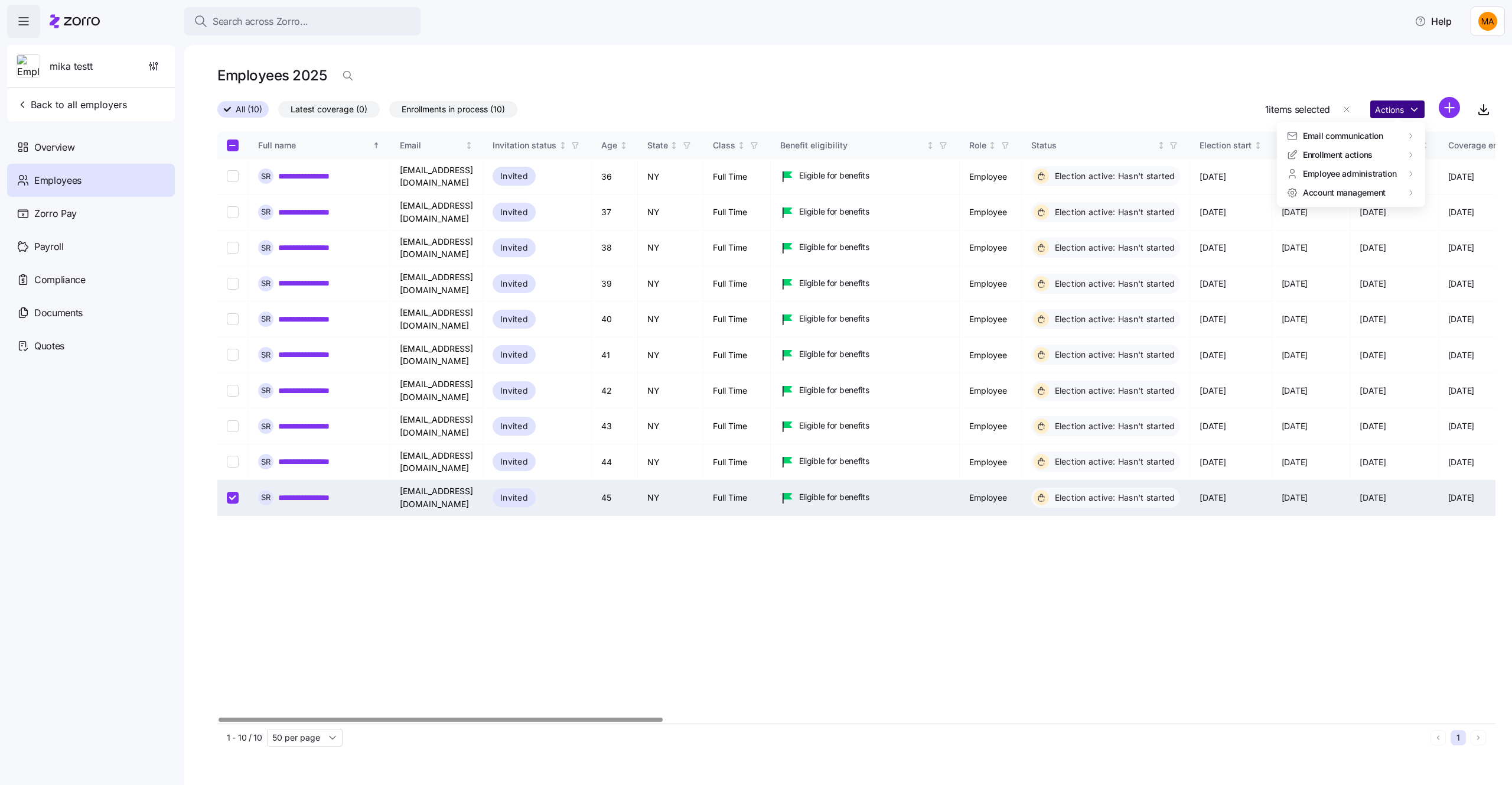
click at [1418, 103] on html "**********" at bounding box center [756, 389] width 1512 height 778
click at [1250, 213] on div "Log in as" at bounding box center [1234, 212] width 85 height 19
click at [332, 385] on link "**********" at bounding box center [313, 390] width 70 height 12
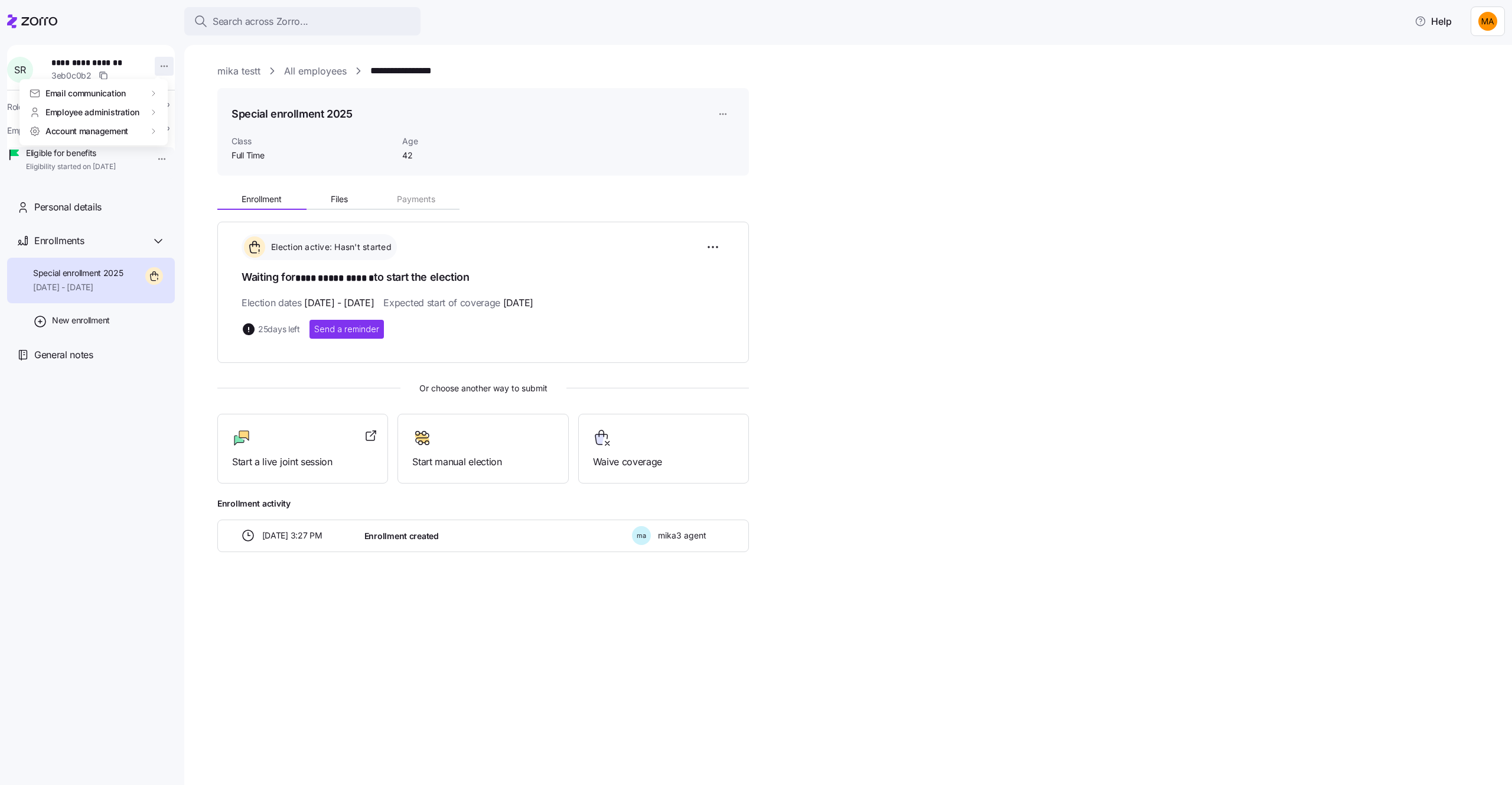
click at [155, 72] on html "**********" at bounding box center [756, 389] width 1512 height 778
click at [189, 153] on div "Log in as" at bounding box center [189, 150] width 35 height 13
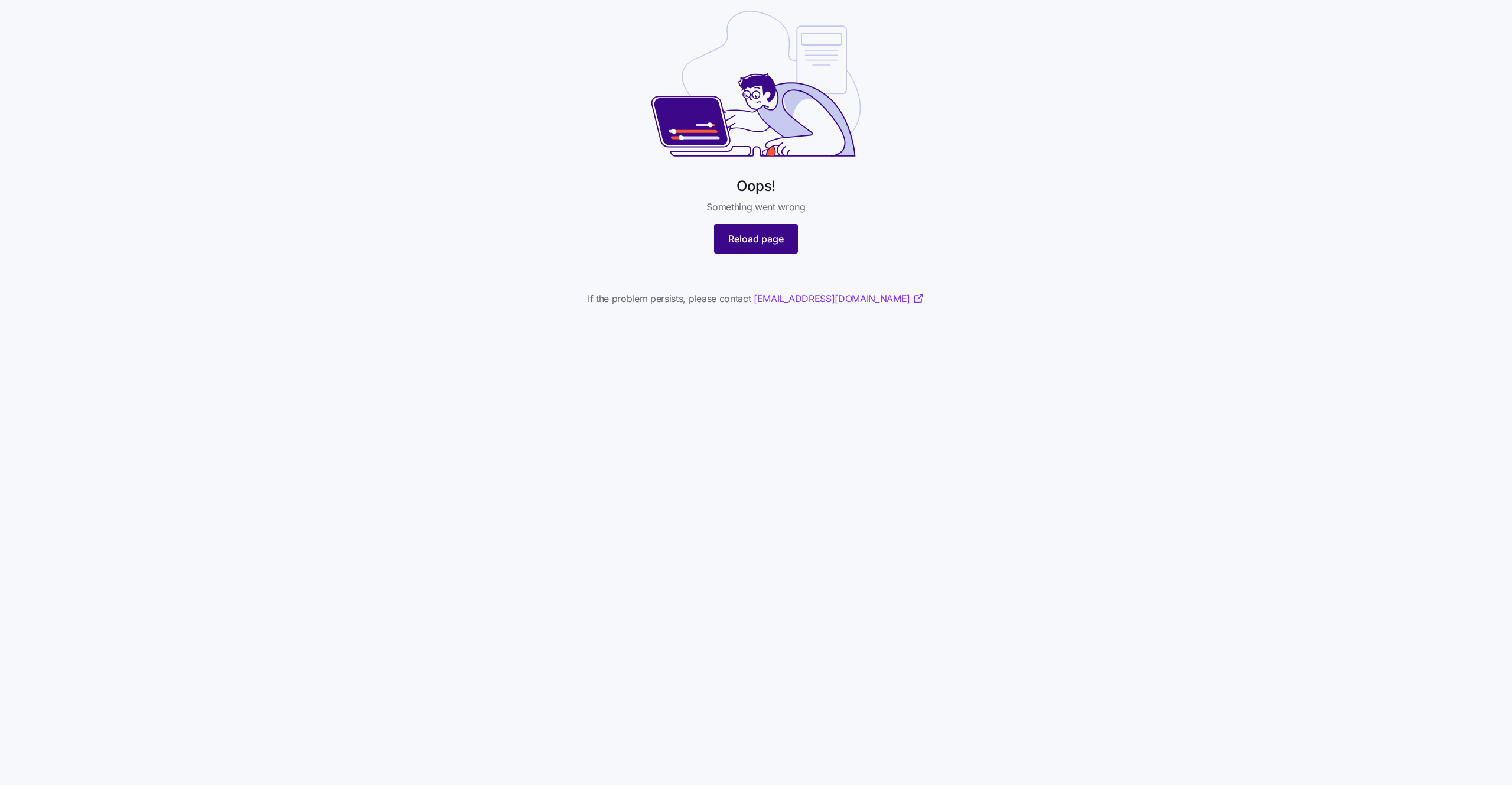
click at [743, 235] on span "Reload page" at bounding box center [755, 239] width 55 height 14
